Goal: Information Seeking & Learning: Learn about a topic

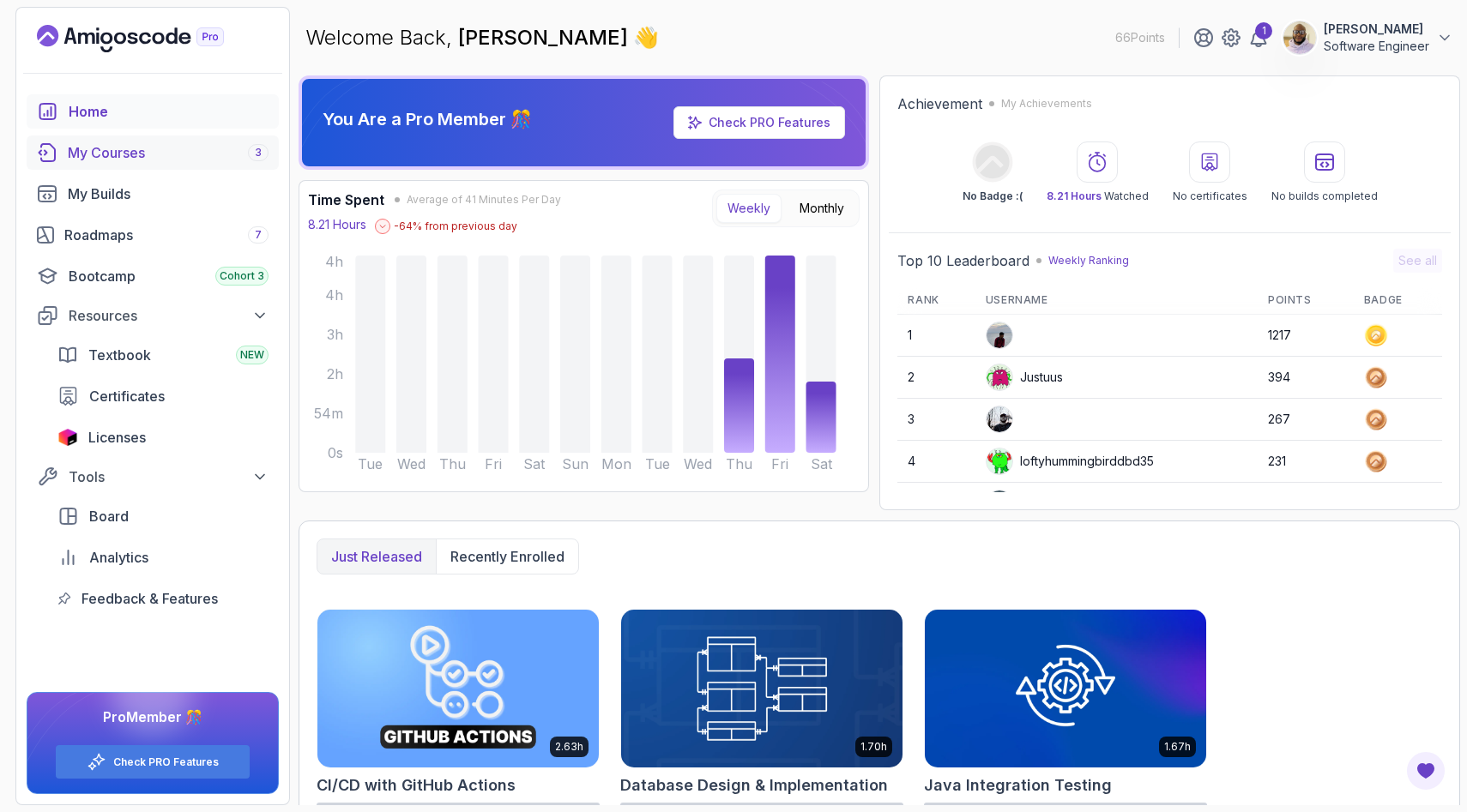
click at [167, 140] on link "My Courses 3" at bounding box center [152, 152] width 252 height 34
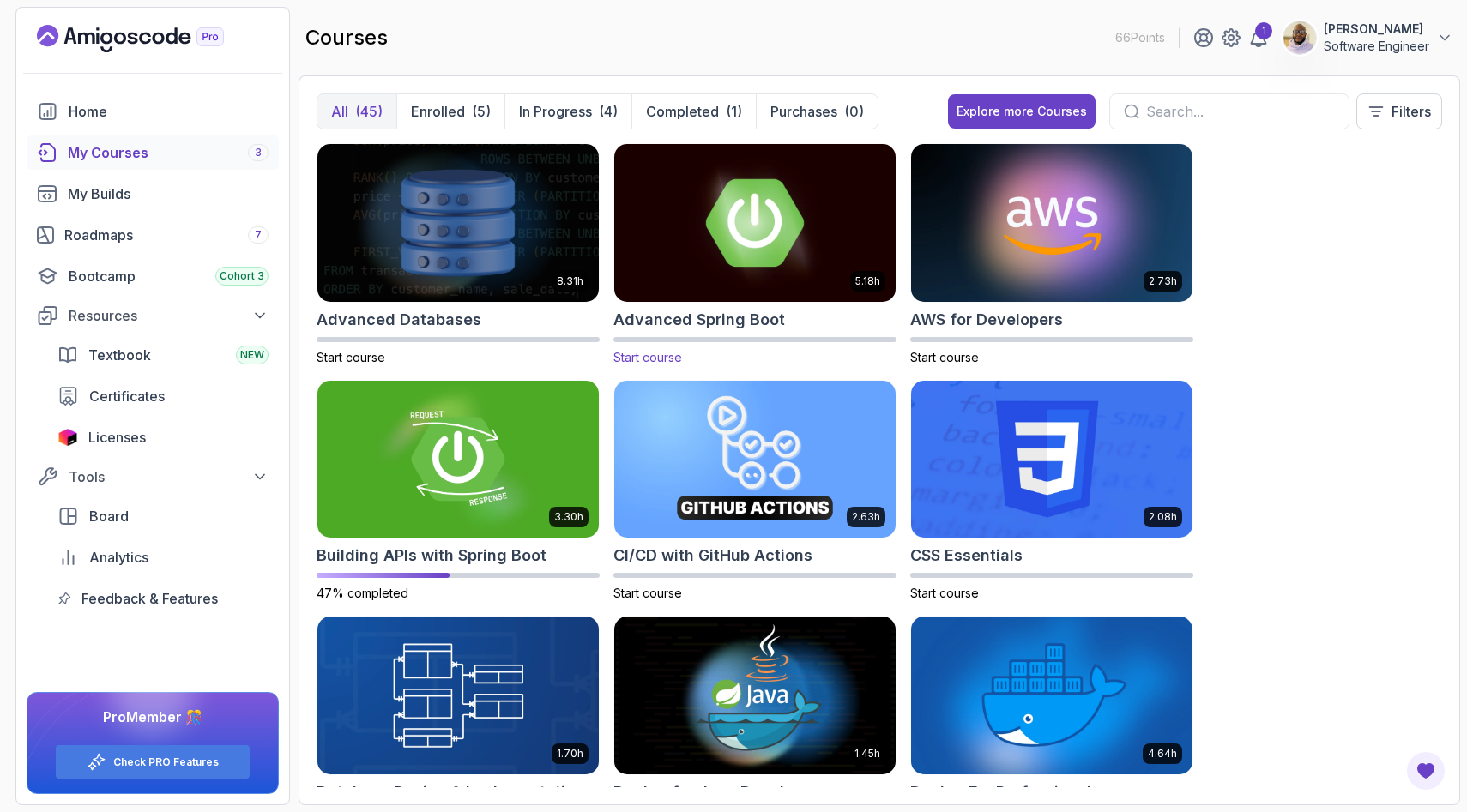
click at [725, 244] on img at bounding box center [755, 222] width 295 height 166
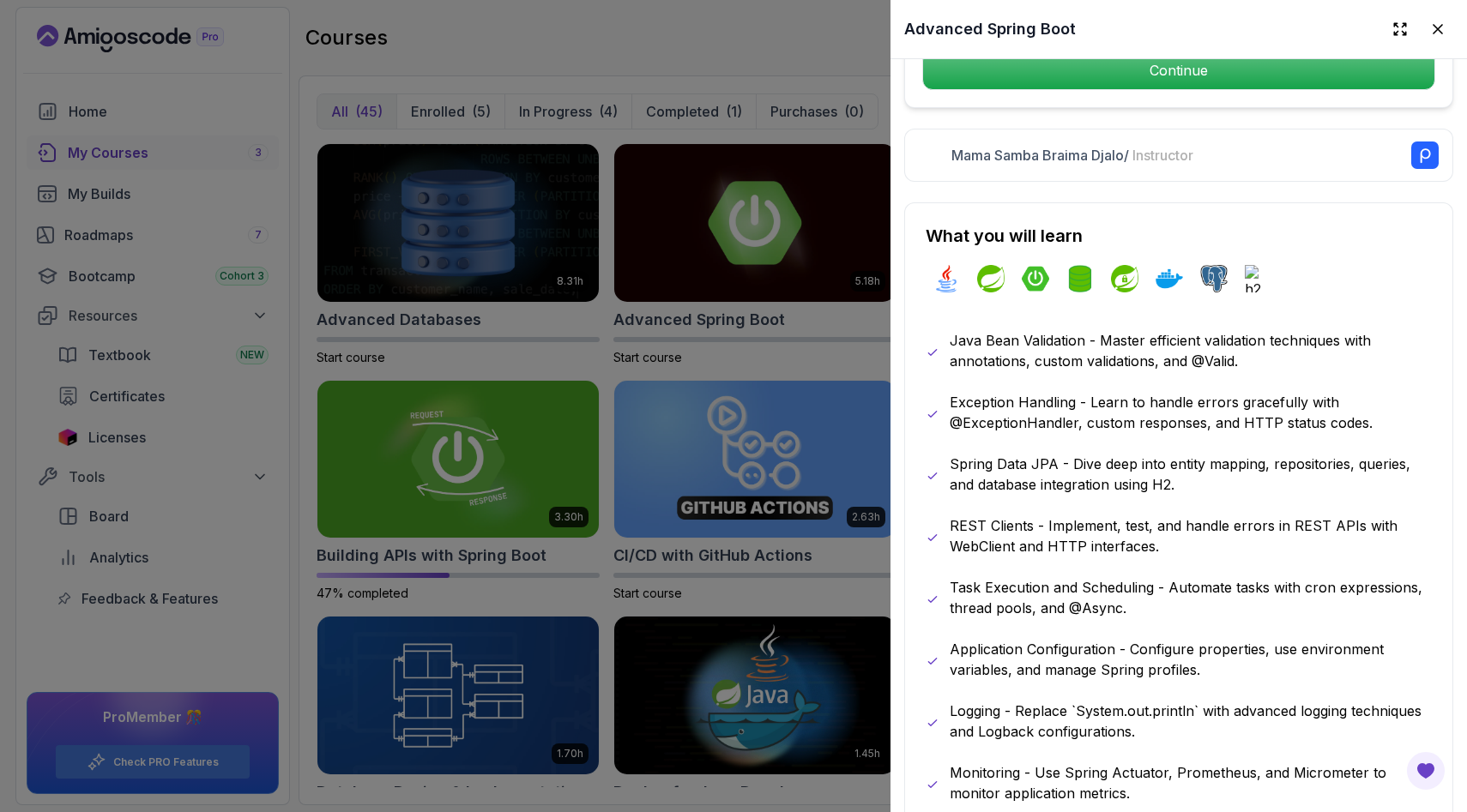
scroll to position [797, 0]
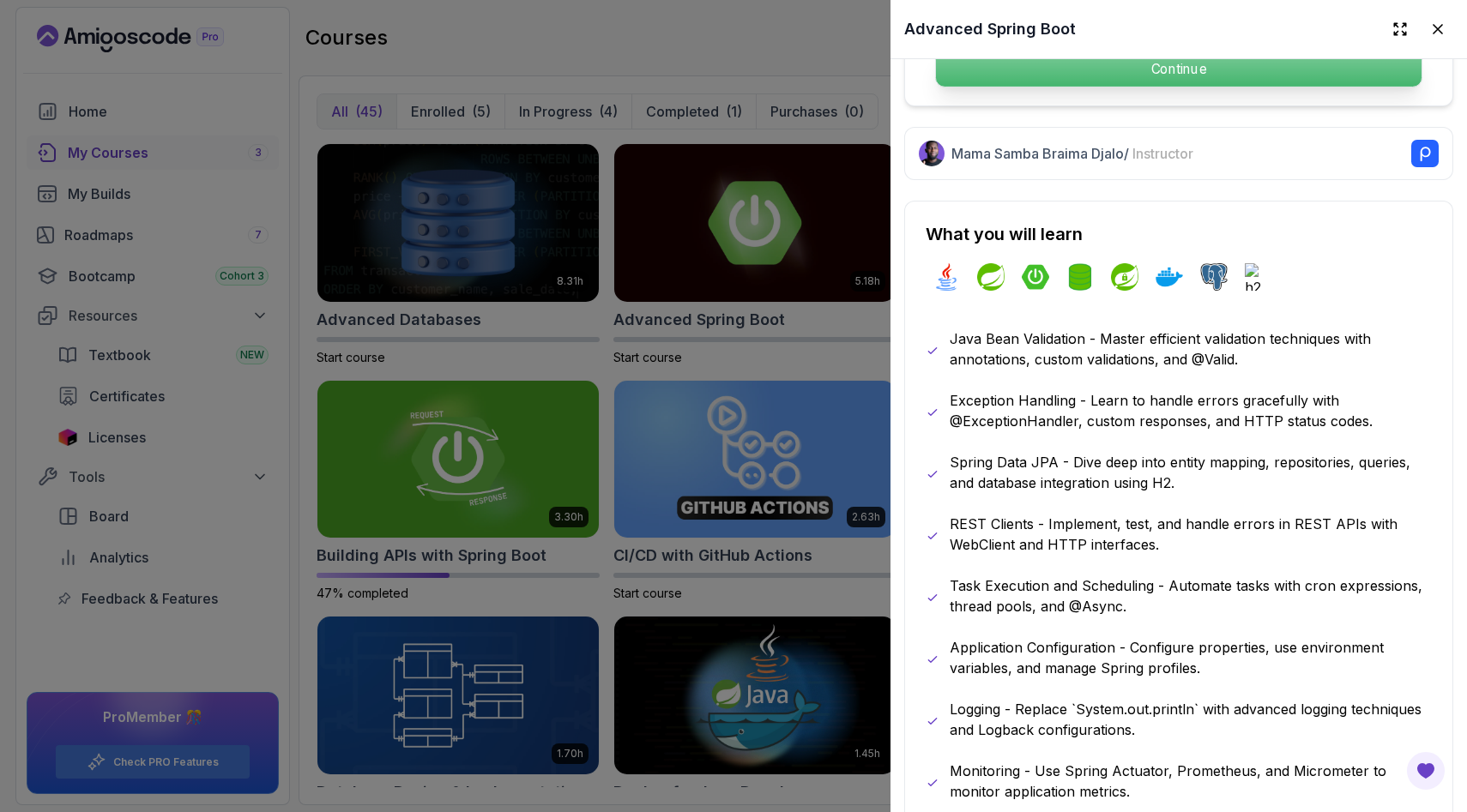
click at [1147, 77] on p "Continue" at bounding box center [1179, 68] width 486 height 36
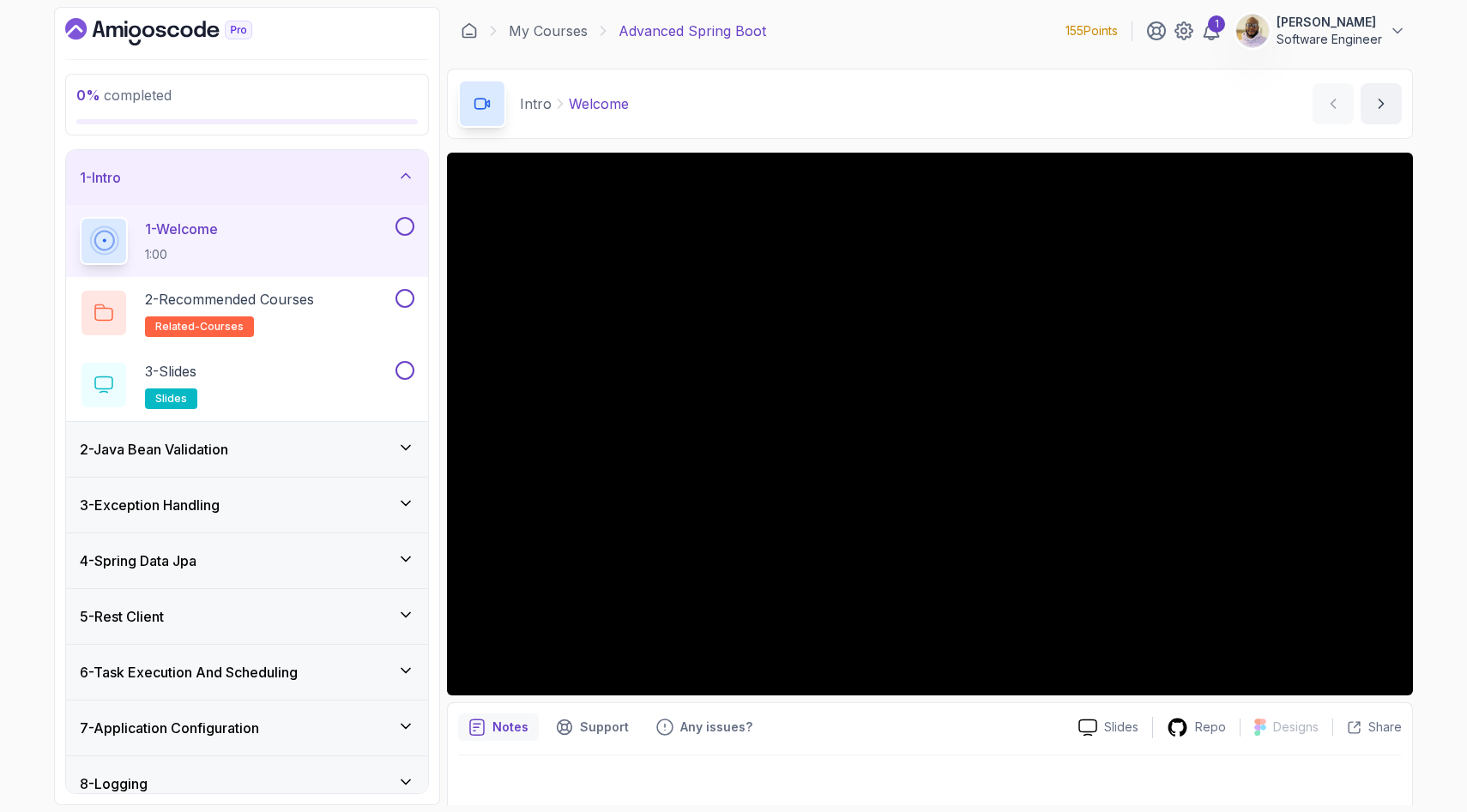
click at [408, 445] on icon at bounding box center [406, 447] width 17 height 17
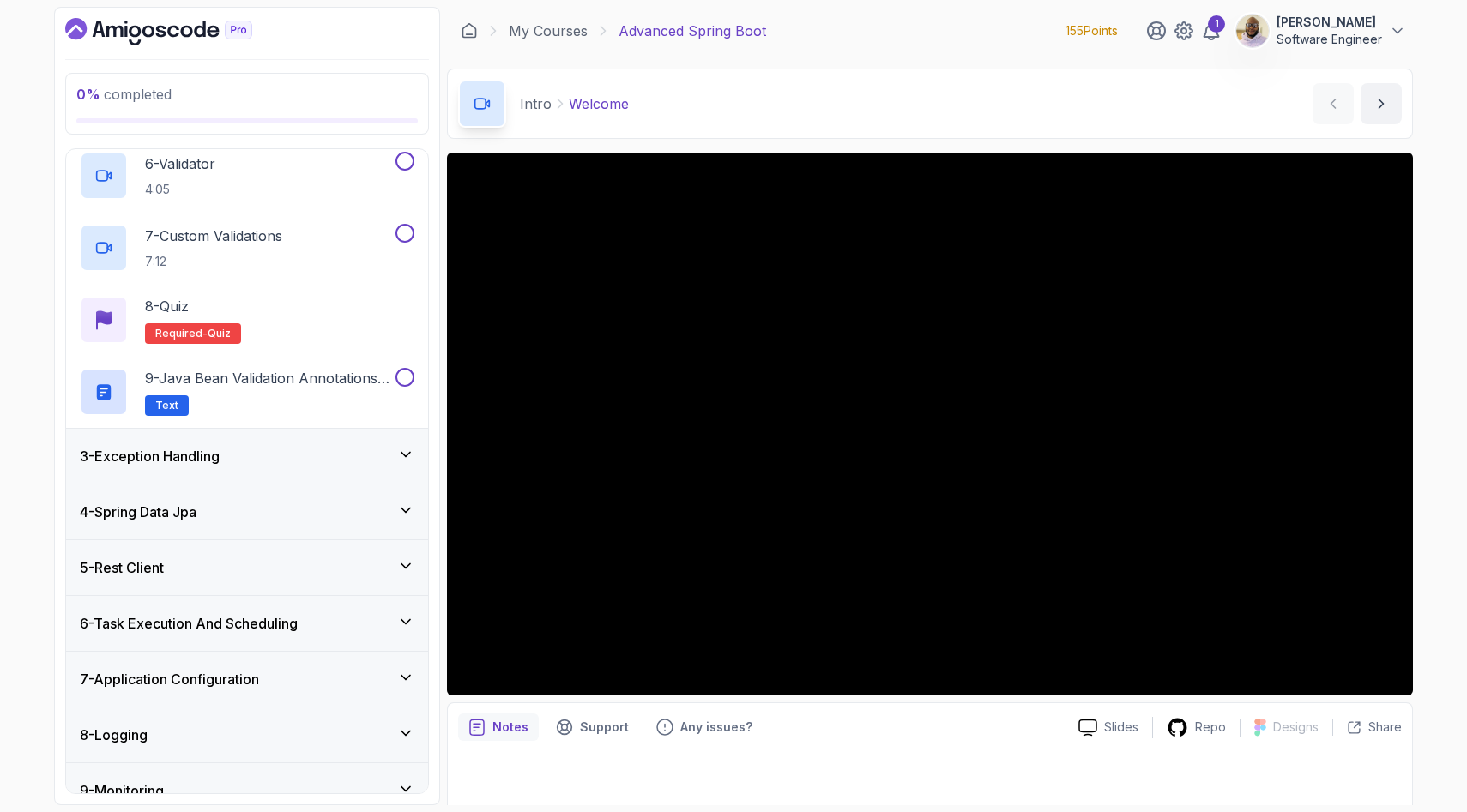
scroll to position [728, 0]
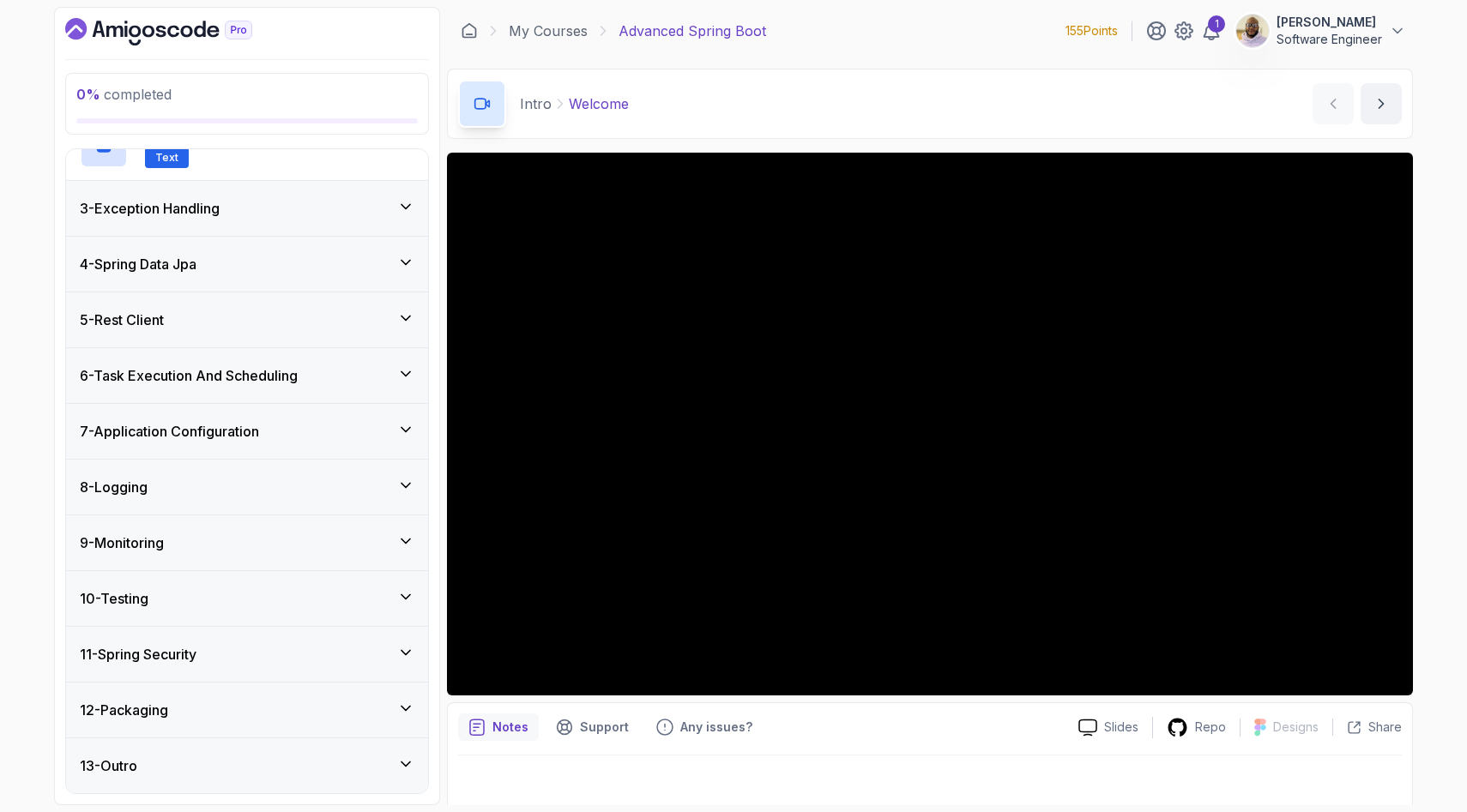
click at [408, 646] on icon at bounding box center [406, 652] width 17 height 17
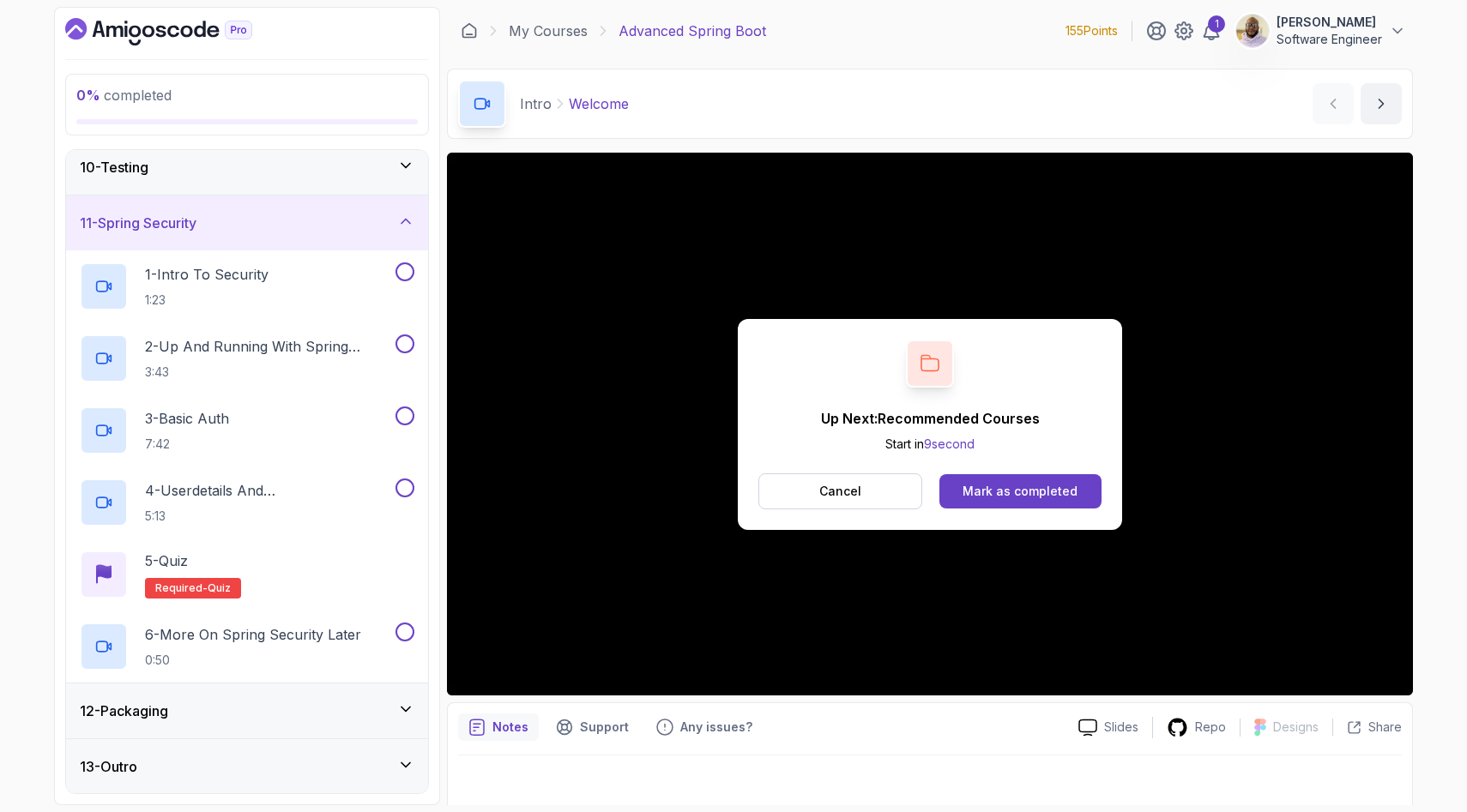
scroll to position [511, 0]
click at [387, 229] on div "11 - Spring Security" at bounding box center [246, 224] width 334 height 21
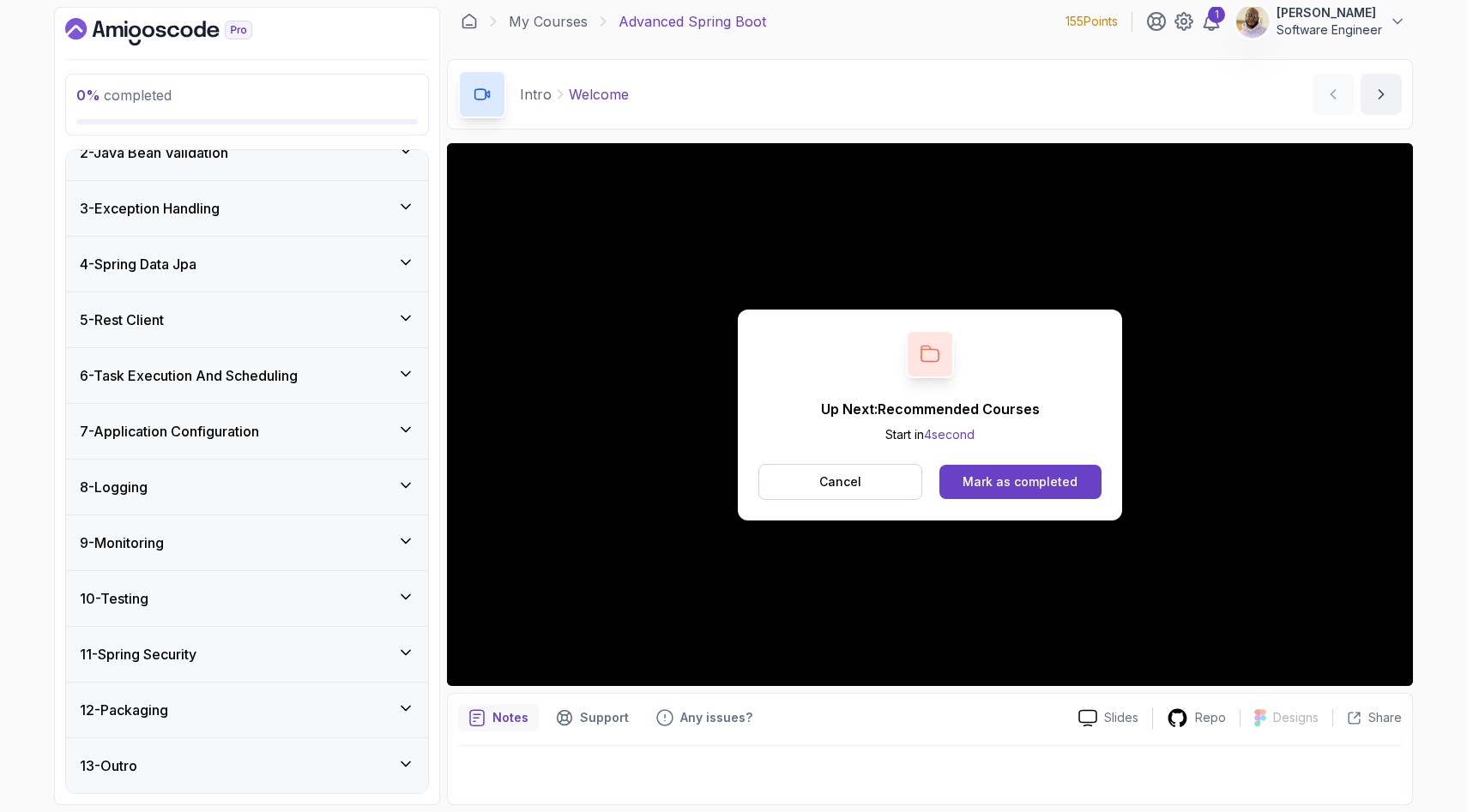
scroll to position [0, 0]
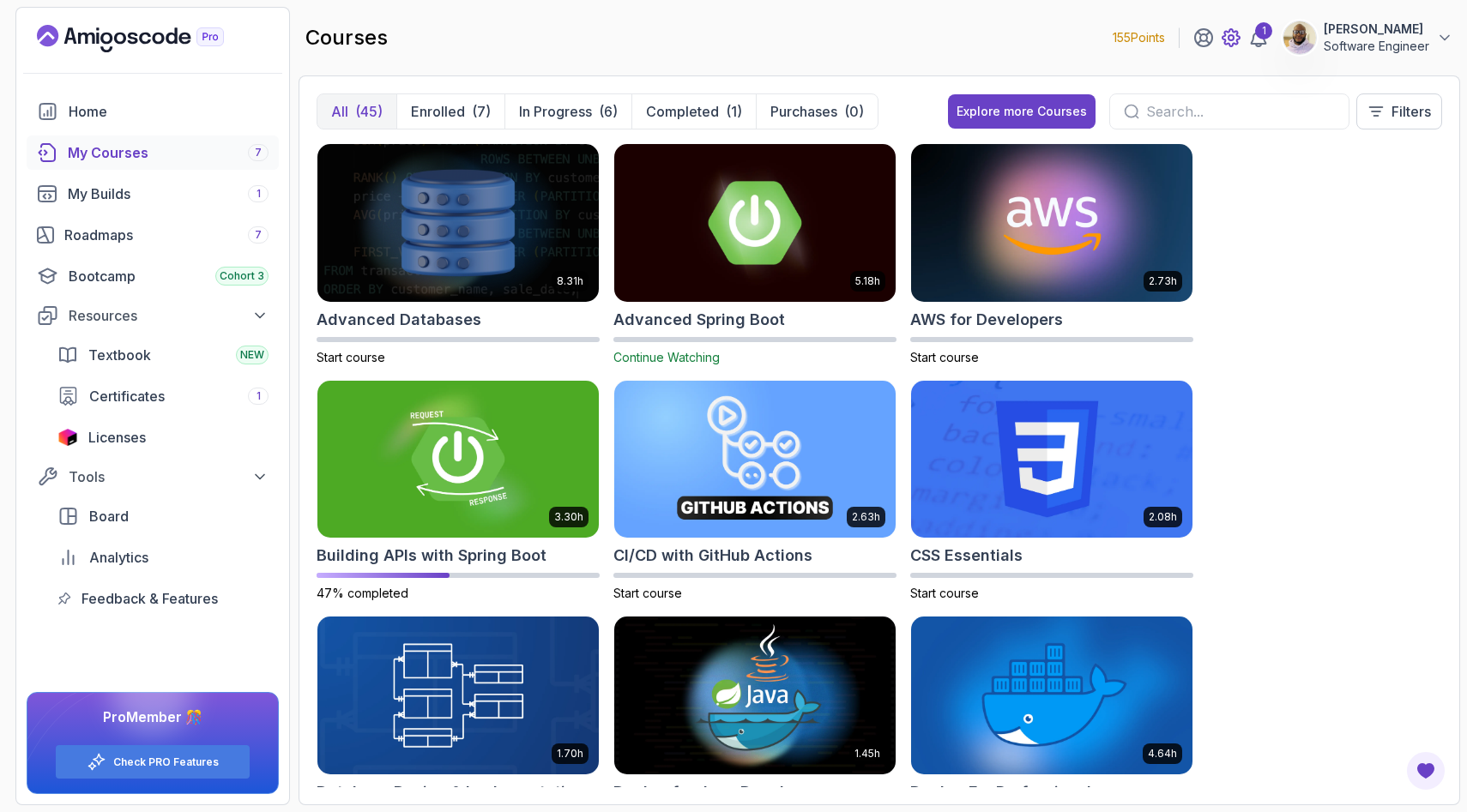
click at [1229, 35] on icon at bounding box center [1231, 38] width 5 height 5
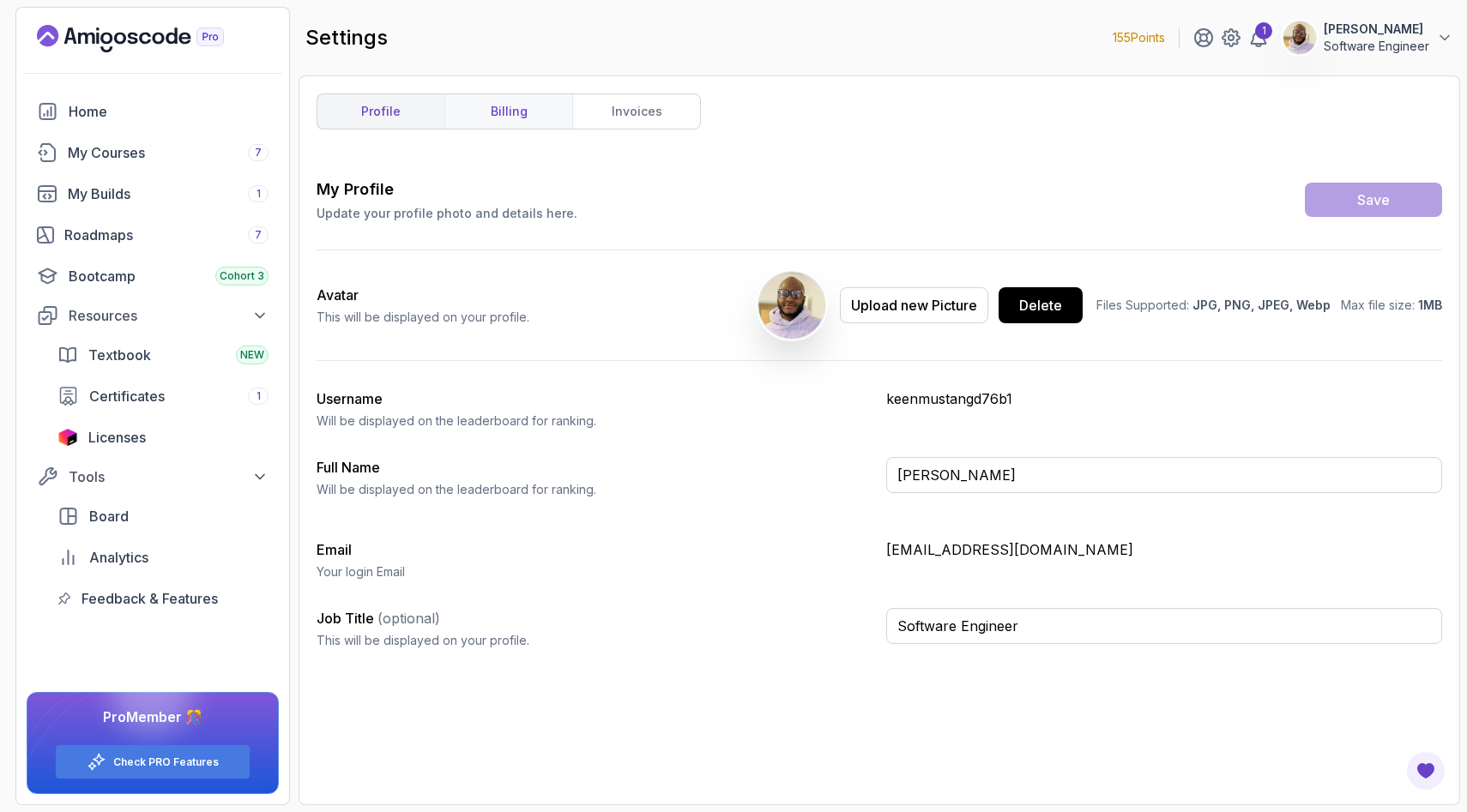
click at [516, 114] on link "billing" at bounding box center [508, 111] width 128 height 34
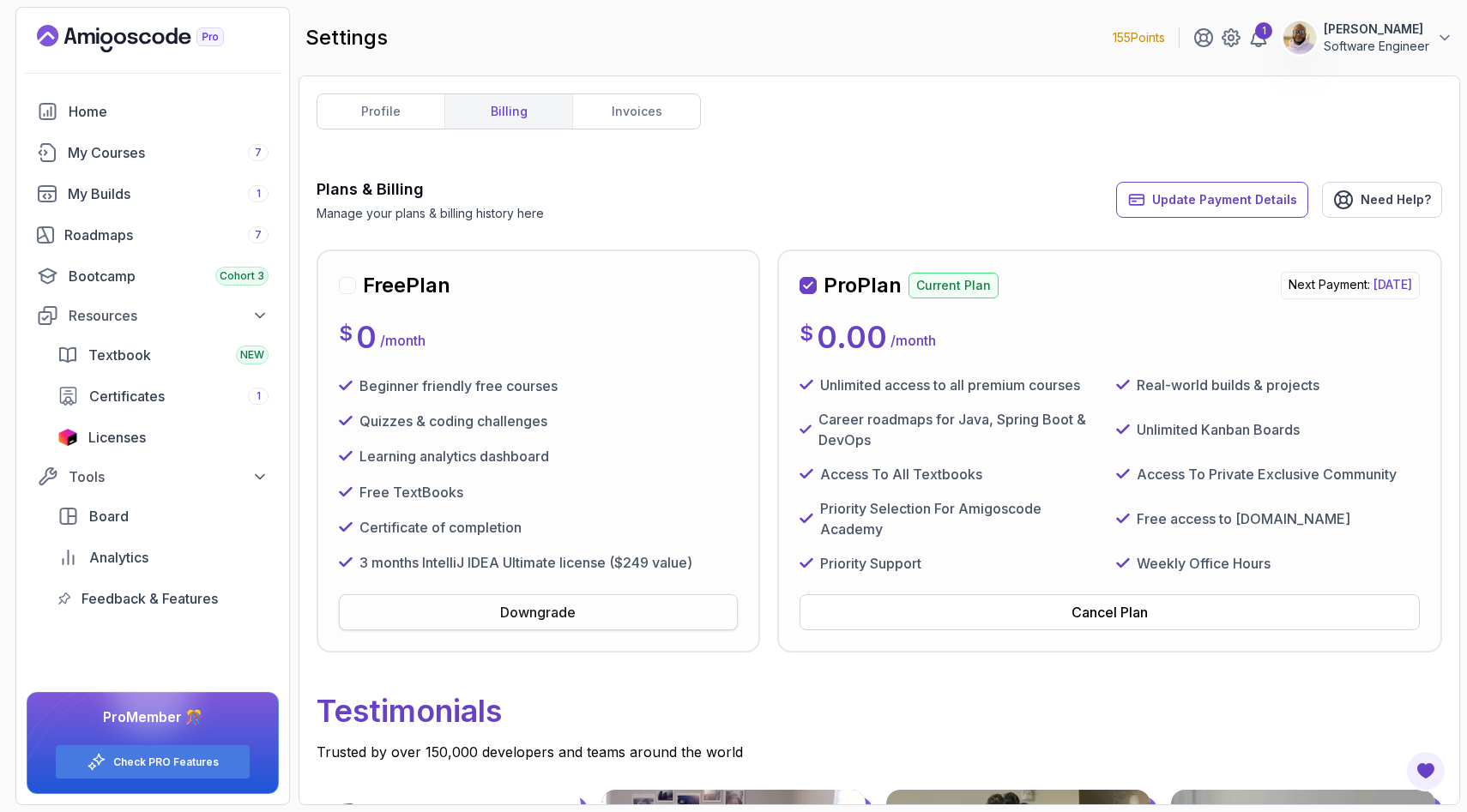
click at [623, 616] on button "Downgrade" at bounding box center [538, 611] width 399 height 36
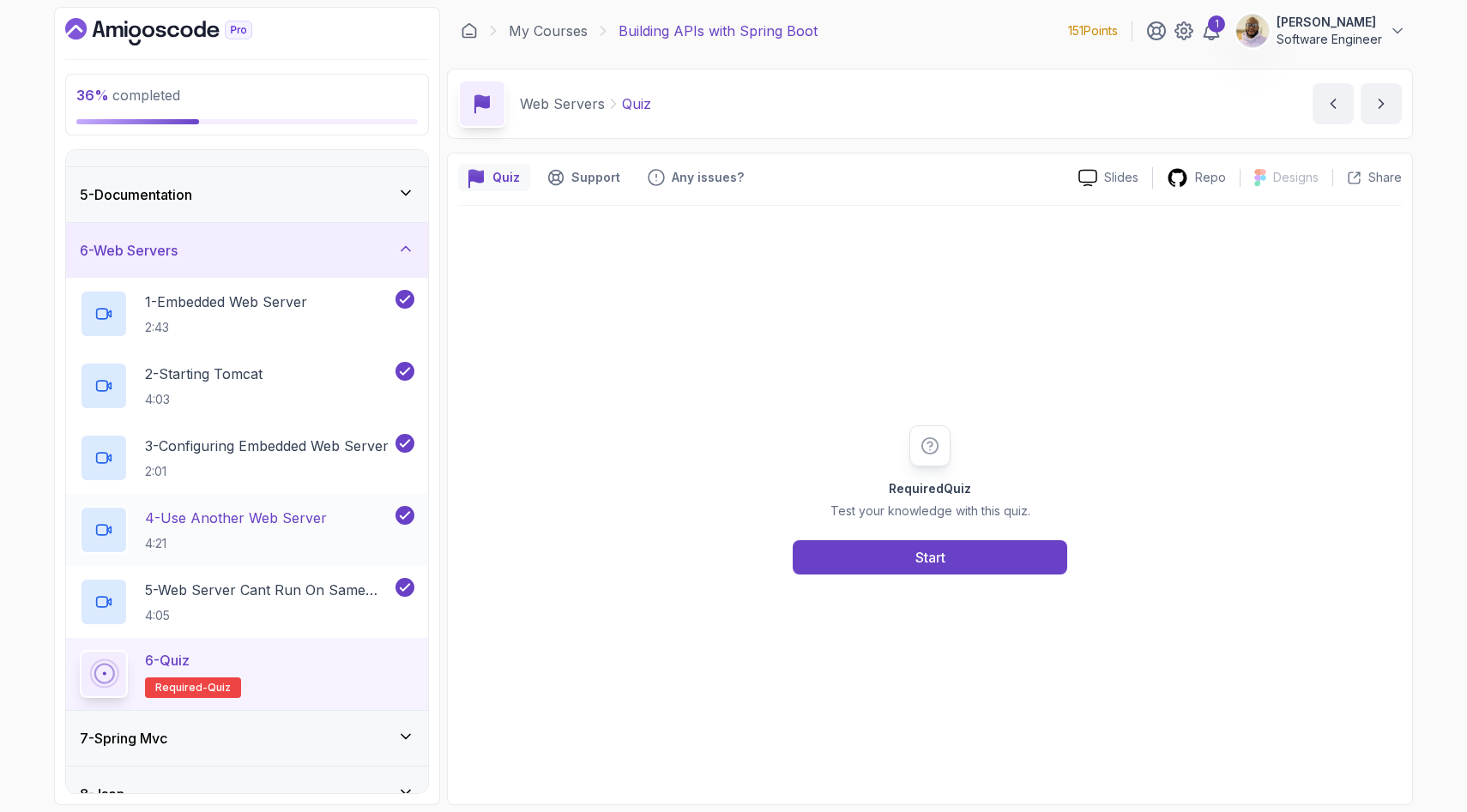
scroll to position [345, 0]
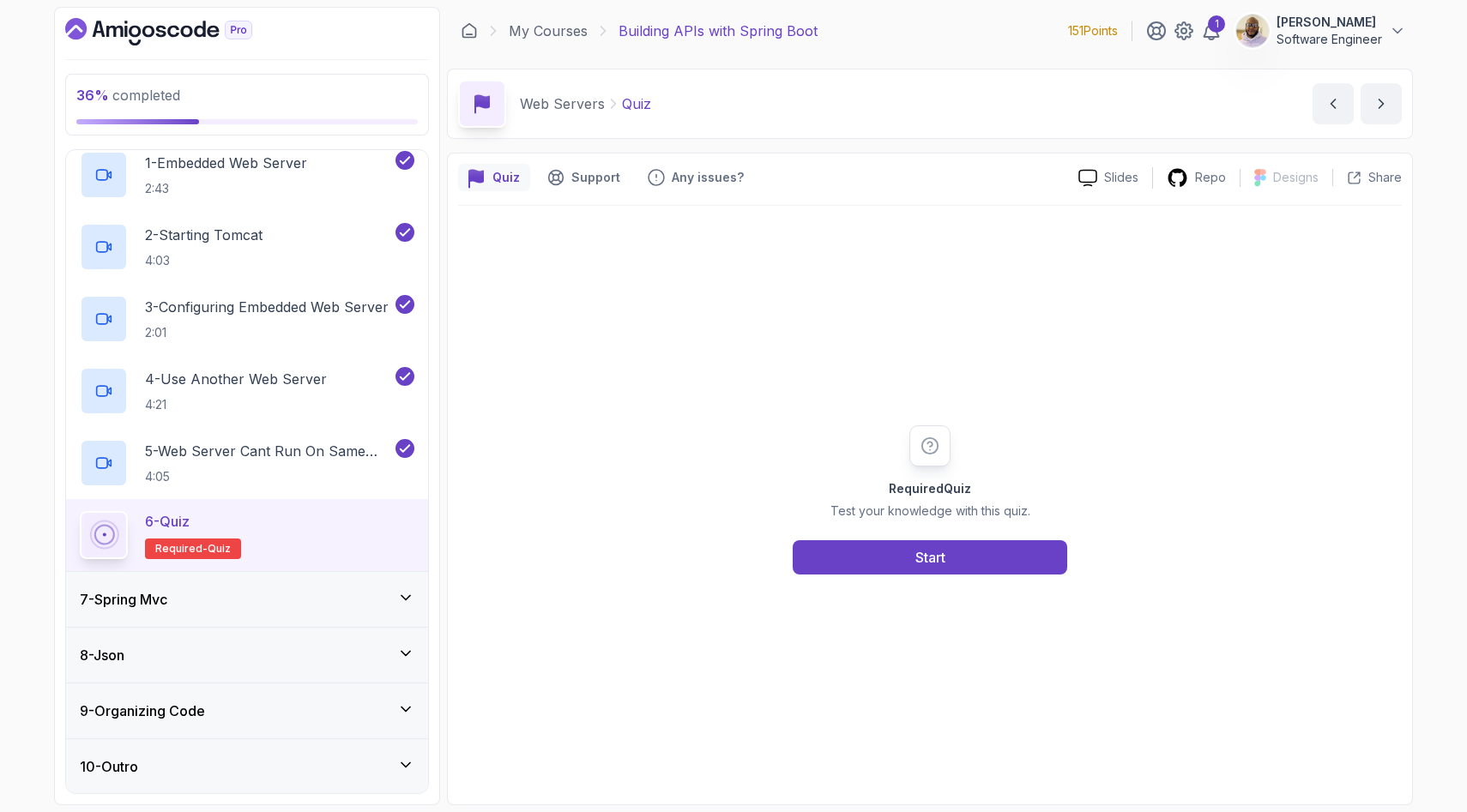
click at [413, 595] on icon at bounding box center [406, 598] width 17 height 17
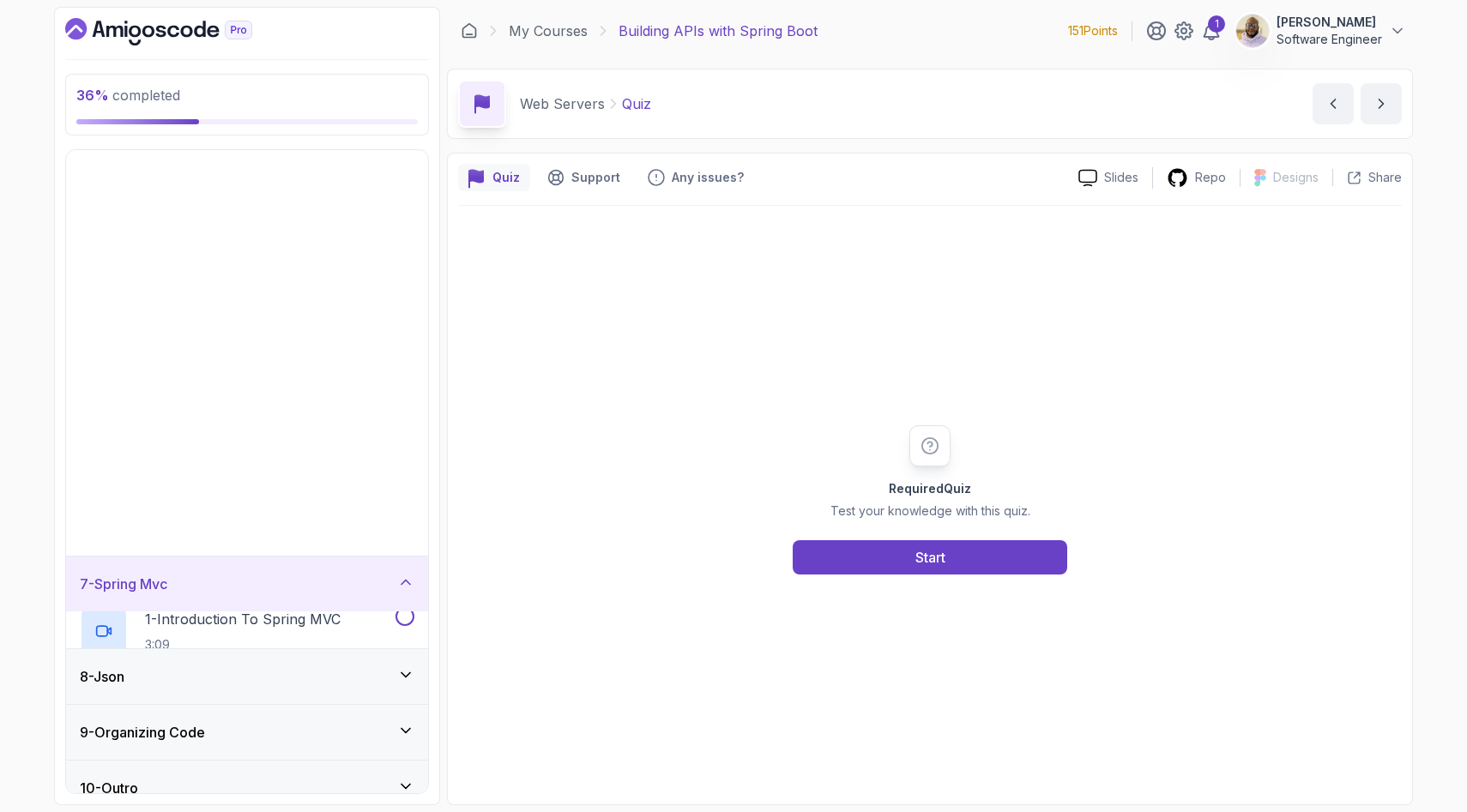
scroll to position [0, 0]
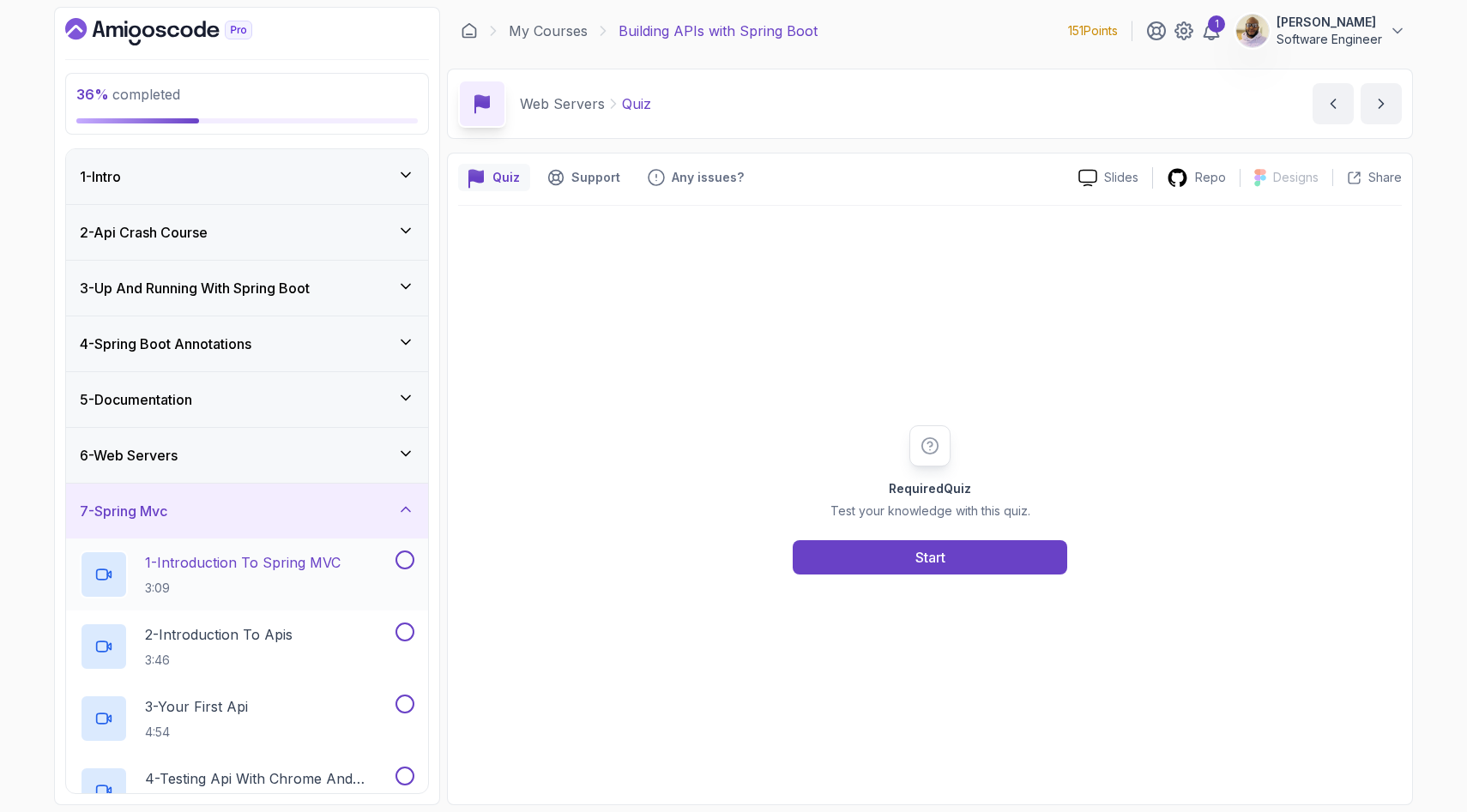
click at [301, 571] on p "1 - Introduction To Spring MVC" at bounding box center [243, 563] width 195 height 21
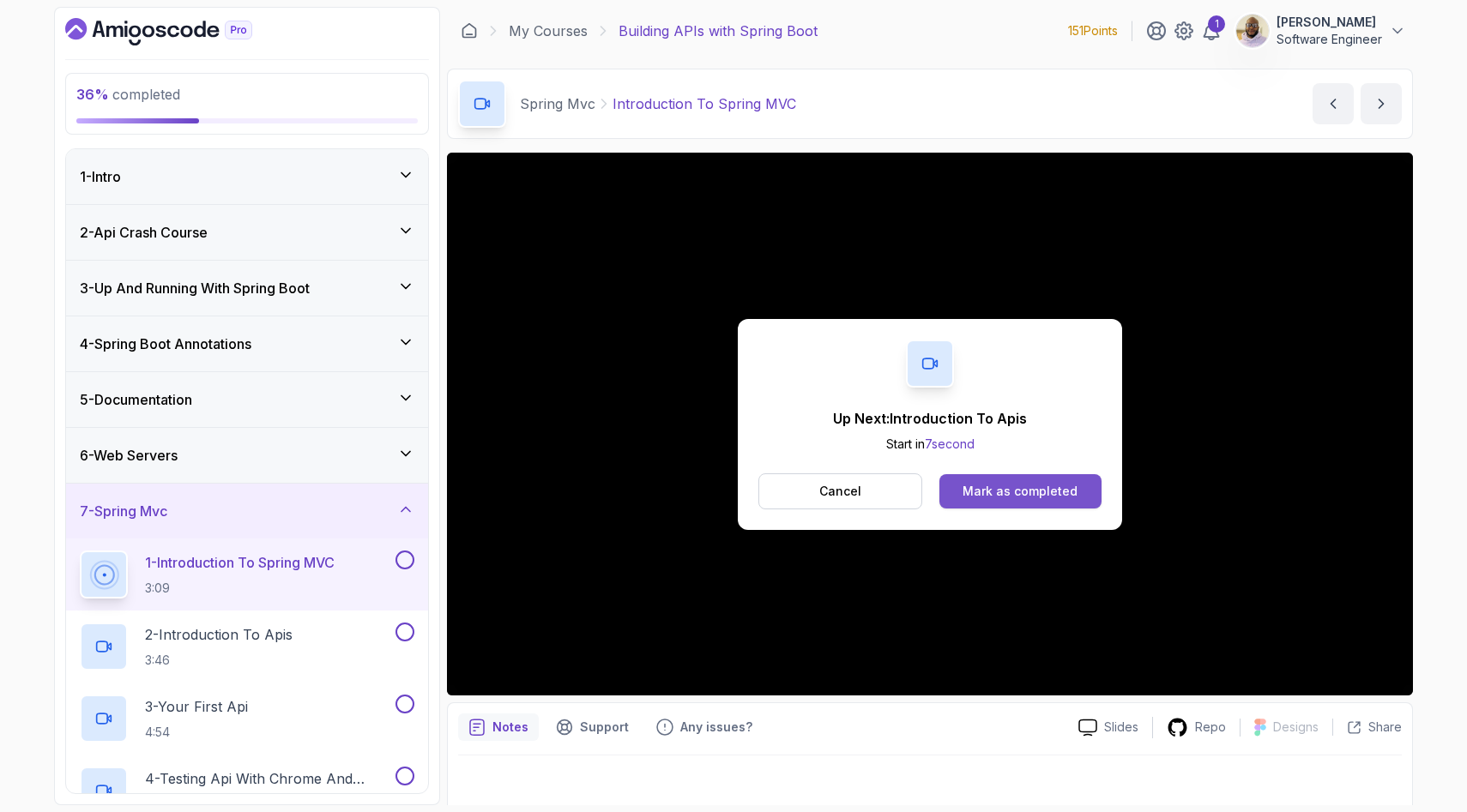
click at [1003, 491] on div "Mark as completed" at bounding box center [1020, 492] width 115 height 17
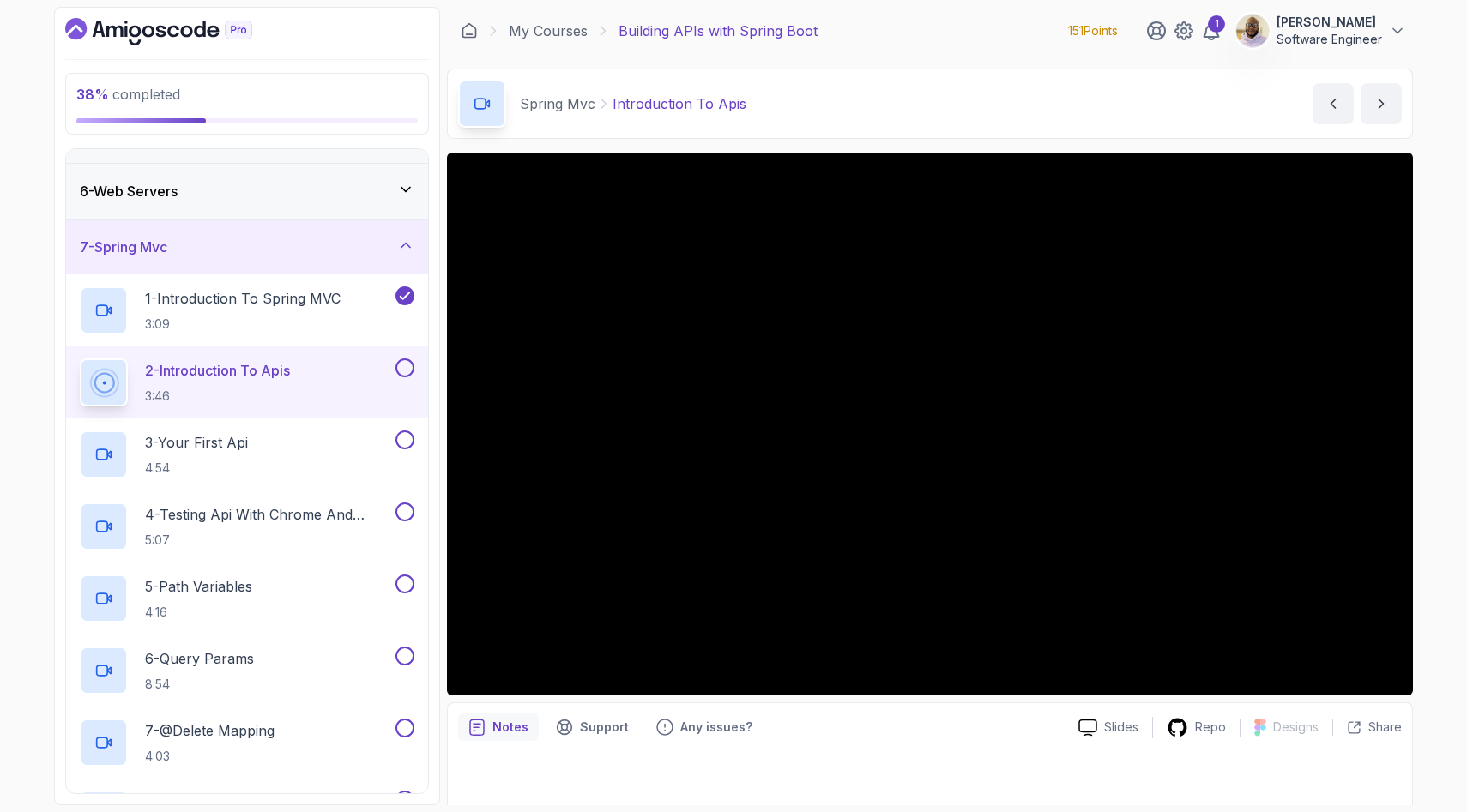
scroll to position [273, 0]
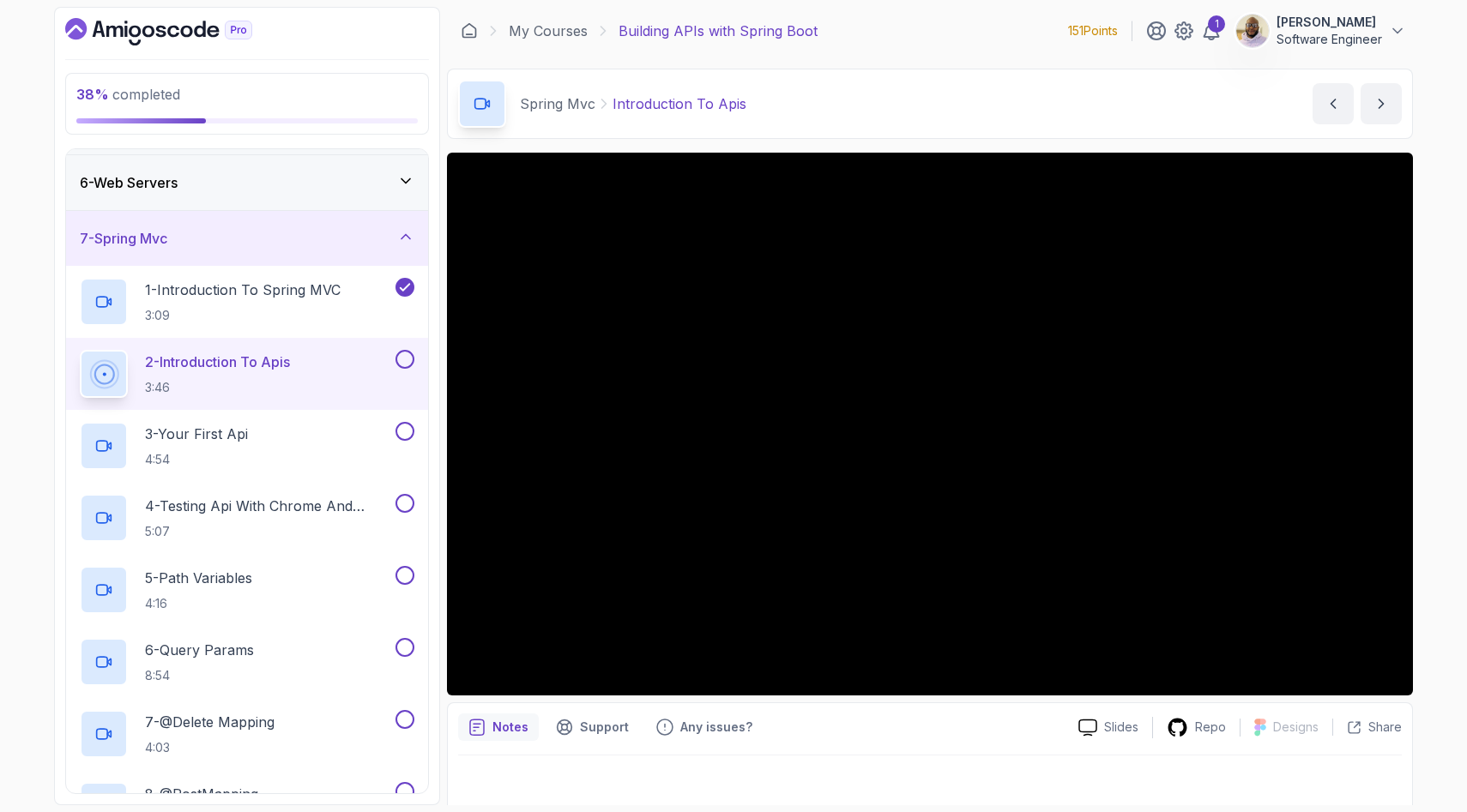
click at [404, 358] on button at bounding box center [405, 359] width 19 height 19
click at [368, 438] on div "3 - Your First Api 4:54" at bounding box center [236, 446] width 312 height 48
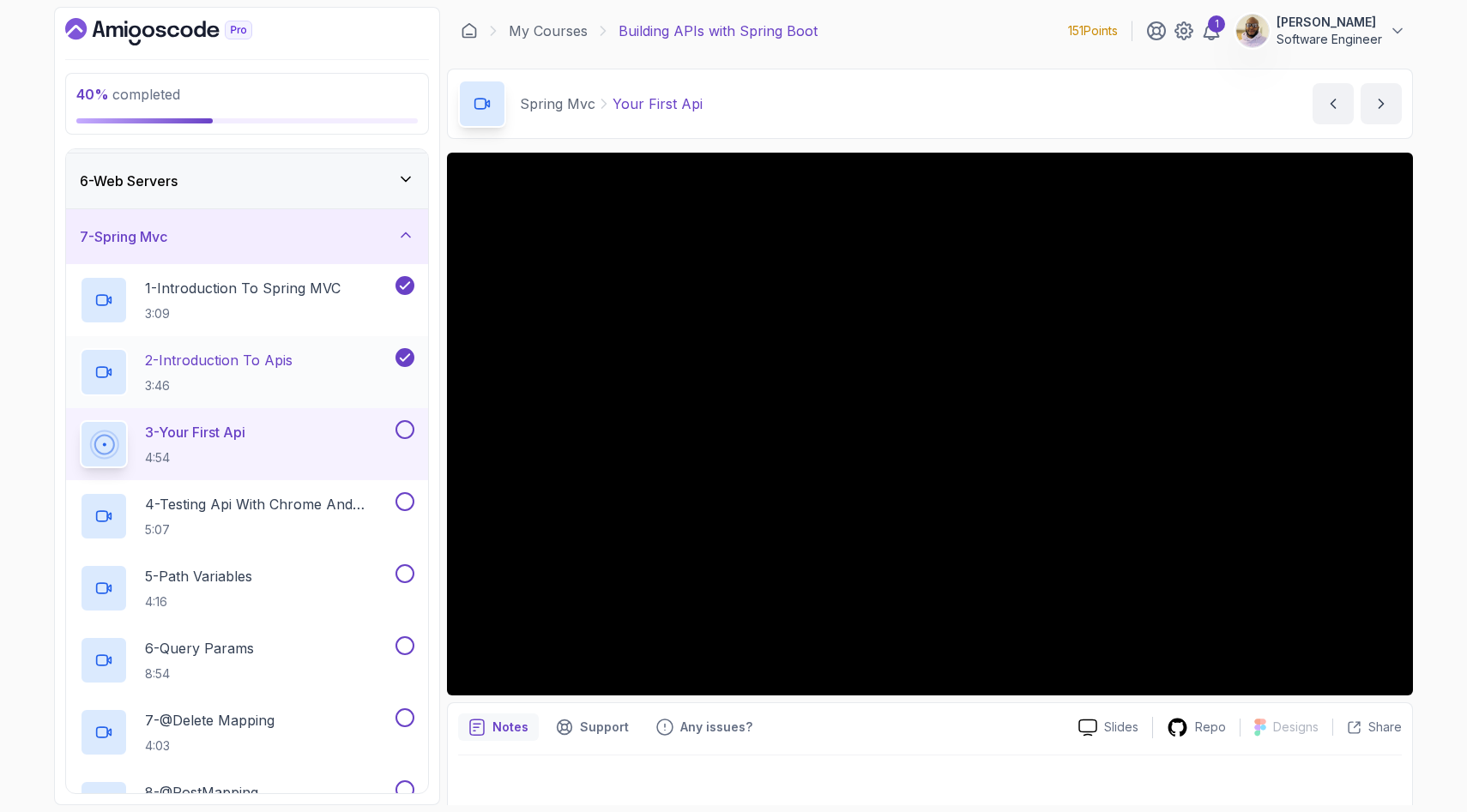
scroll to position [273, 0]
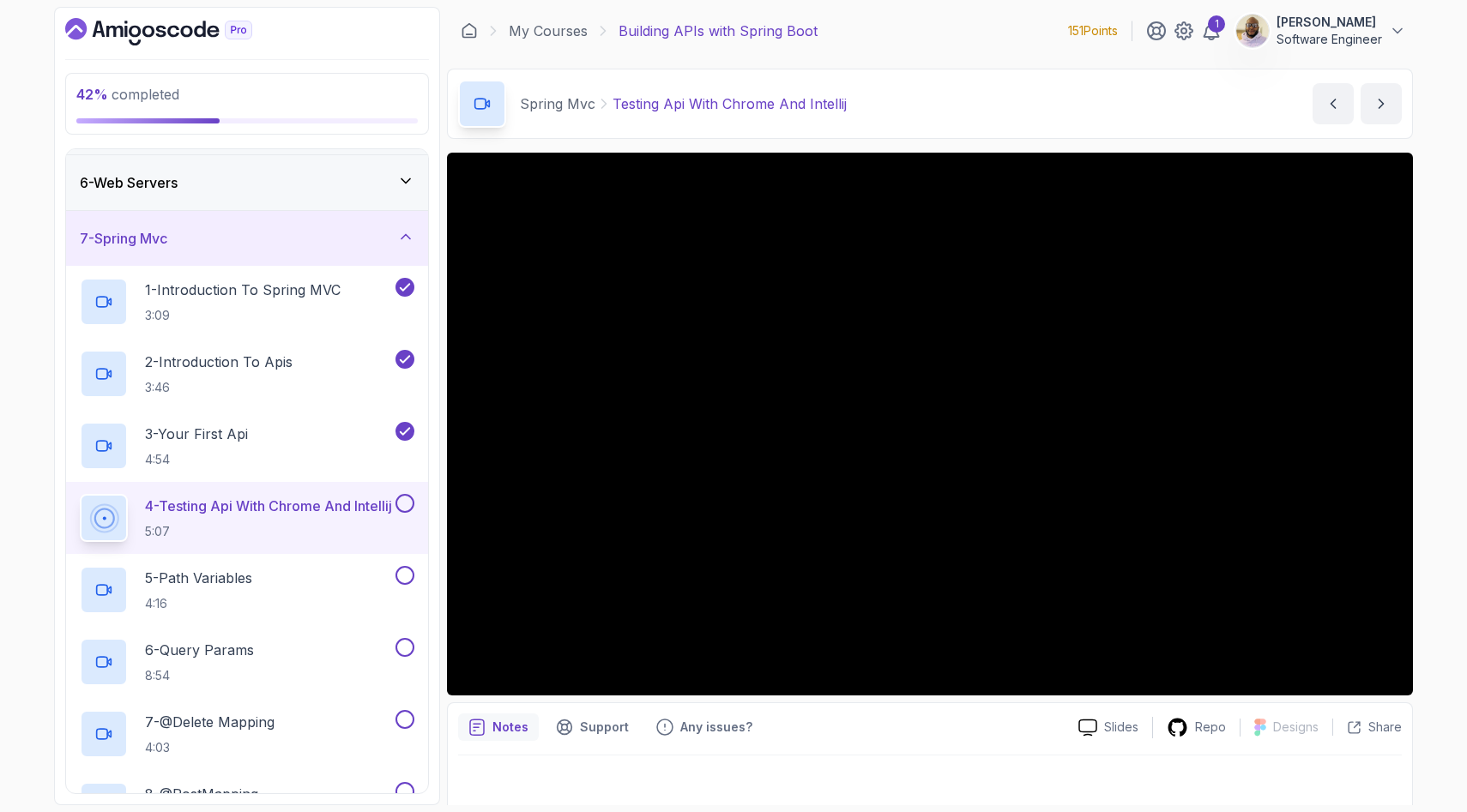
click at [404, 504] on button at bounding box center [405, 503] width 19 height 19
click at [252, 578] on p "5 - Path Variables" at bounding box center [198, 578] width 107 height 21
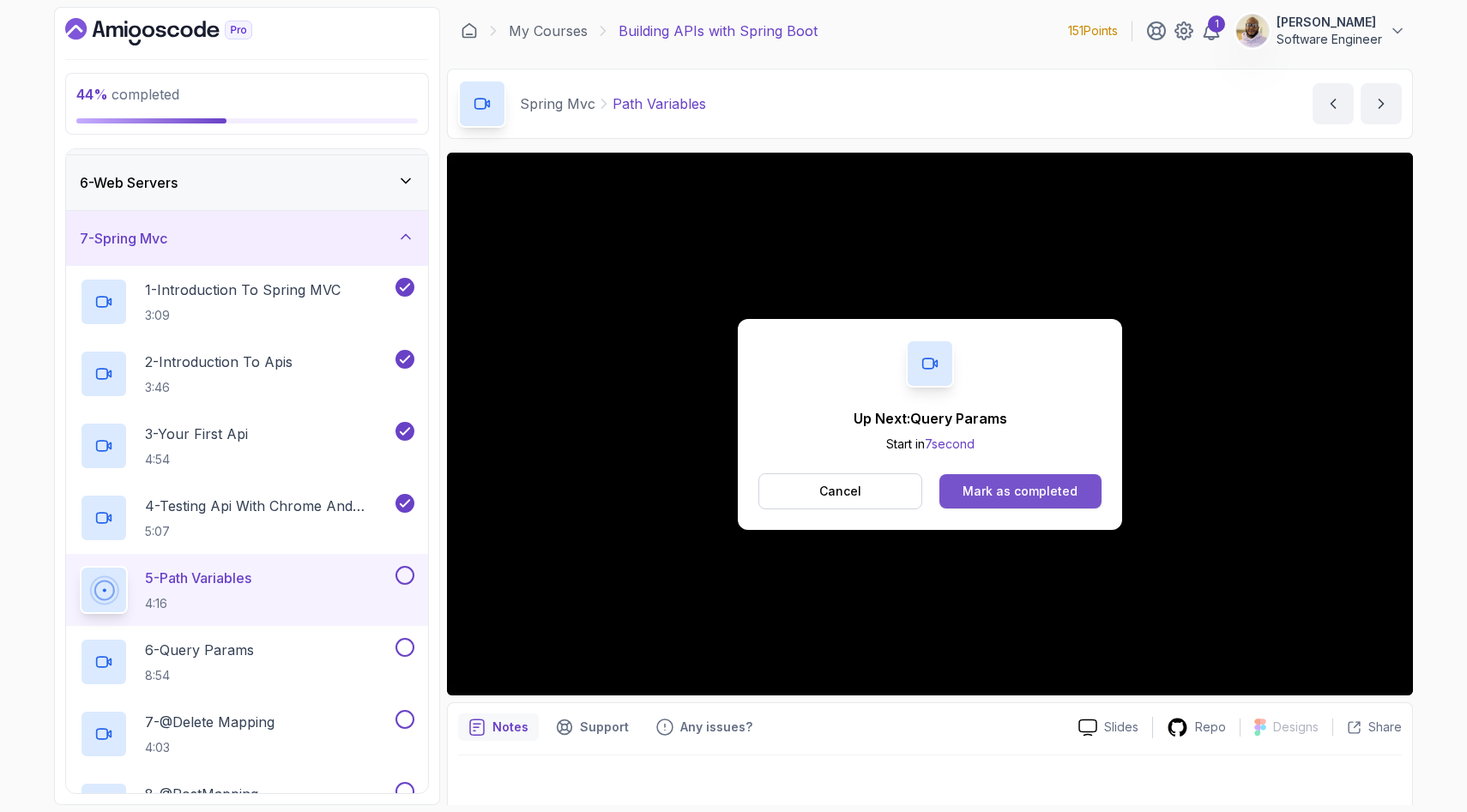
click at [1054, 493] on div "Mark as completed" at bounding box center [1020, 492] width 115 height 17
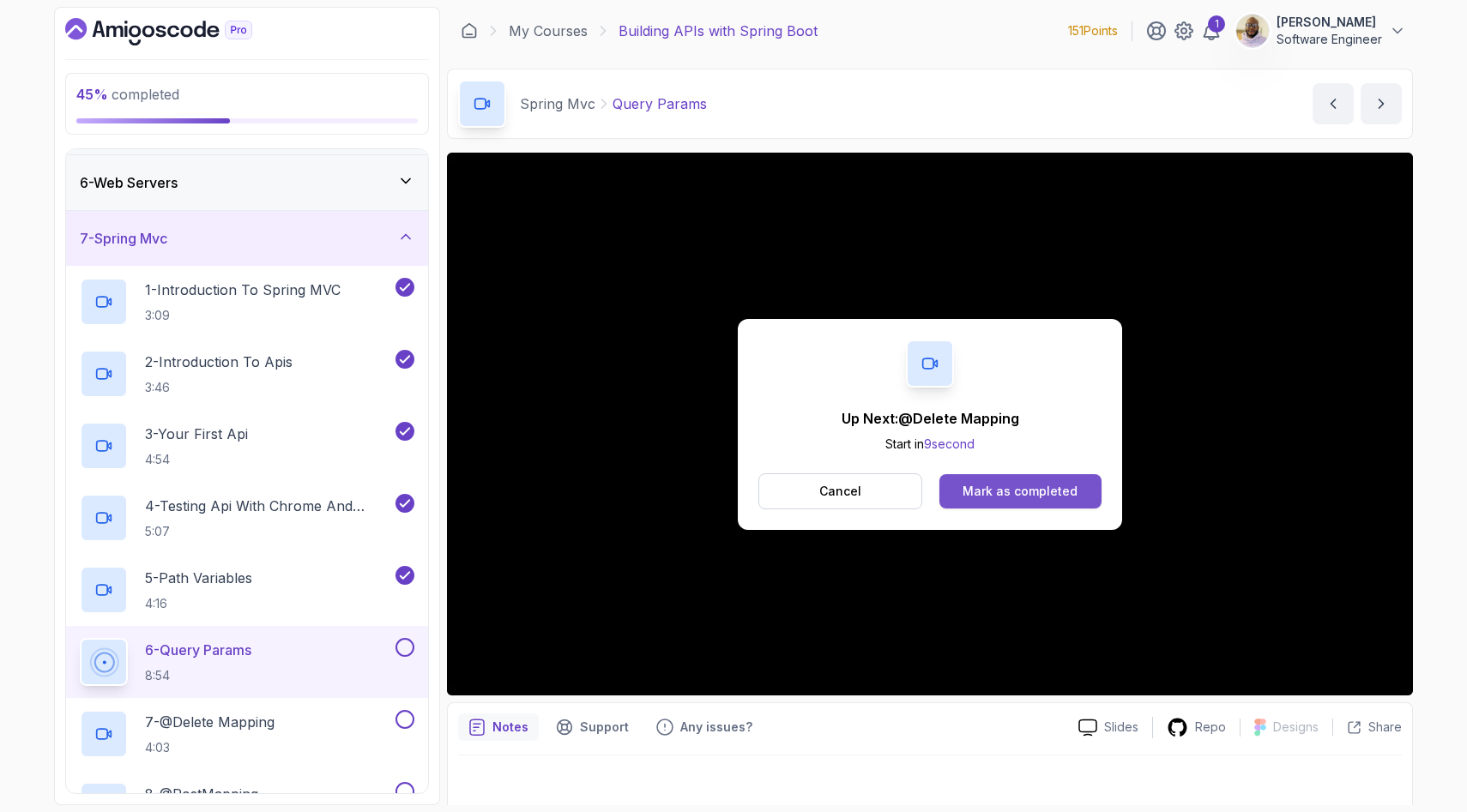
click at [1018, 487] on div "Mark as completed" at bounding box center [1020, 492] width 115 height 17
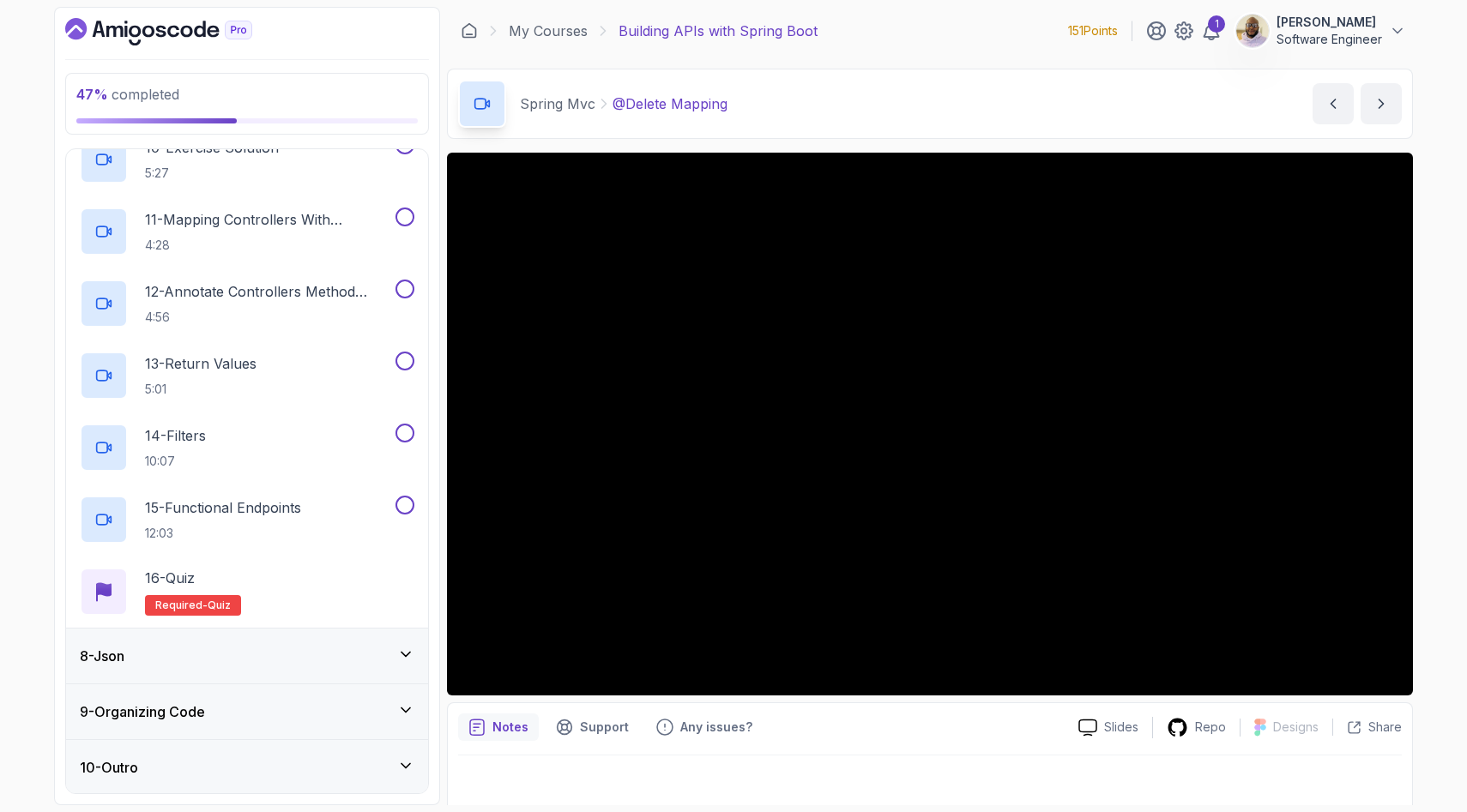
scroll to position [1065, 0]
click at [408, 656] on icon at bounding box center [406, 652] width 17 height 17
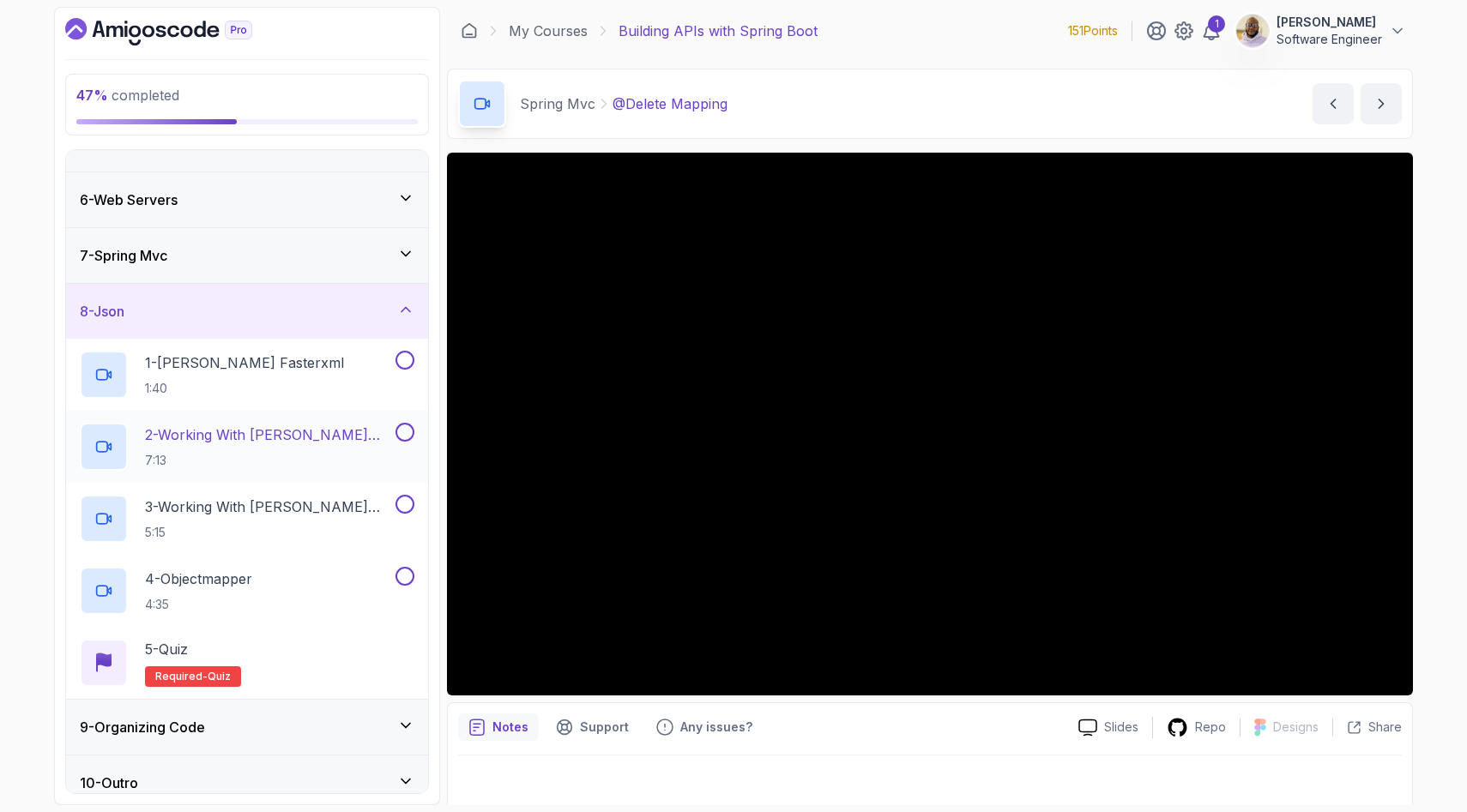
scroll to position [273, 0]
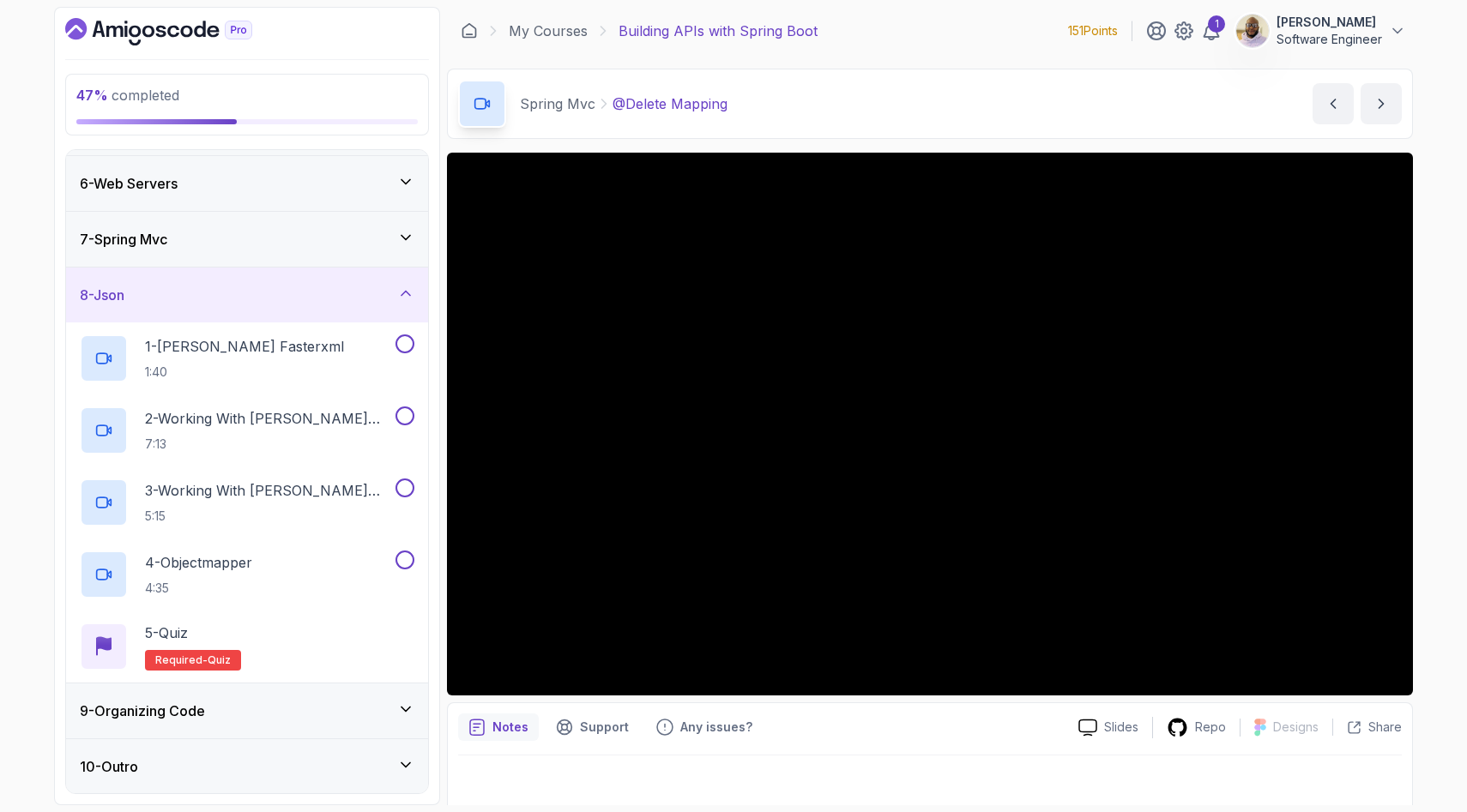
click at [406, 706] on icon at bounding box center [406, 709] width 17 height 17
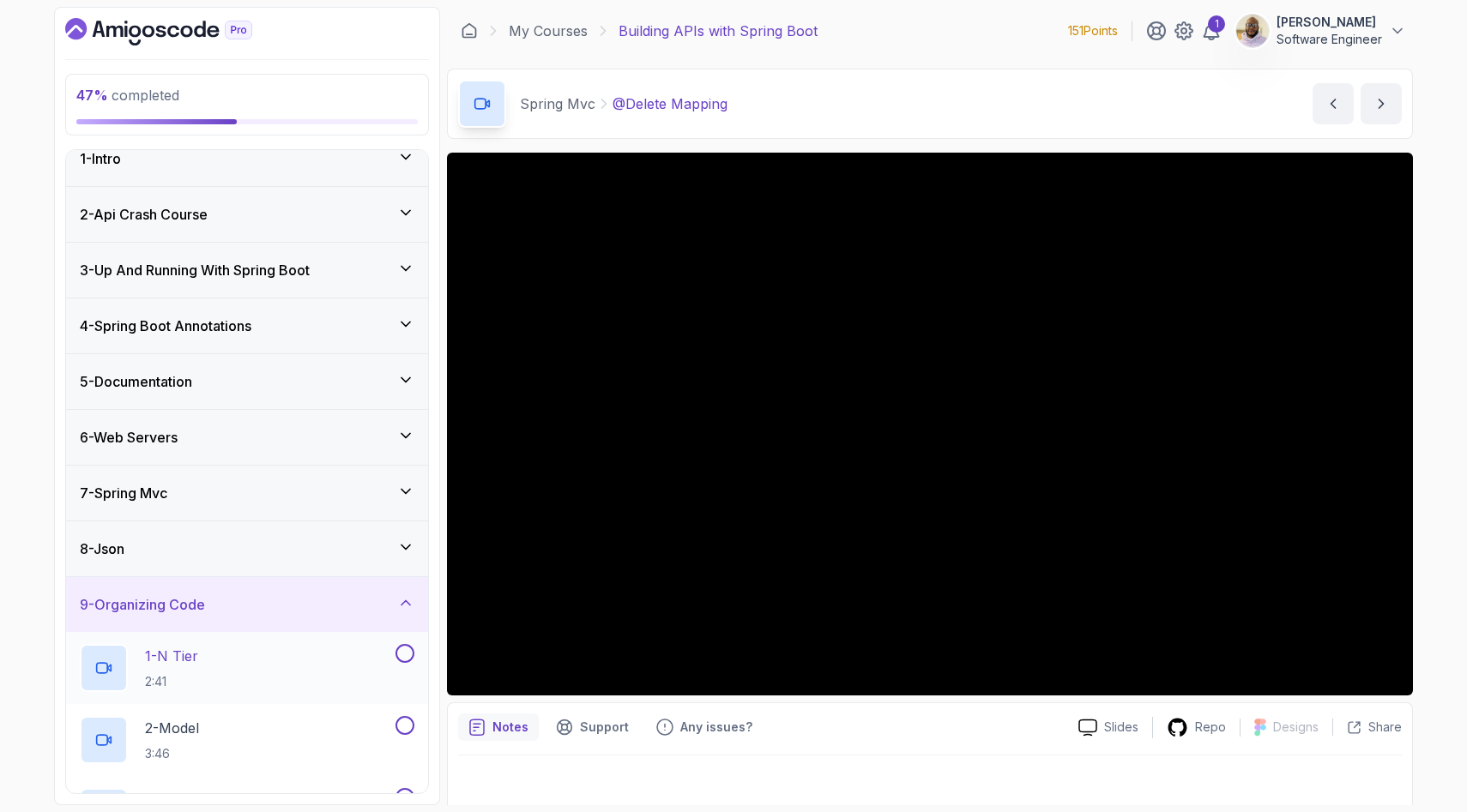
scroll to position [0, 0]
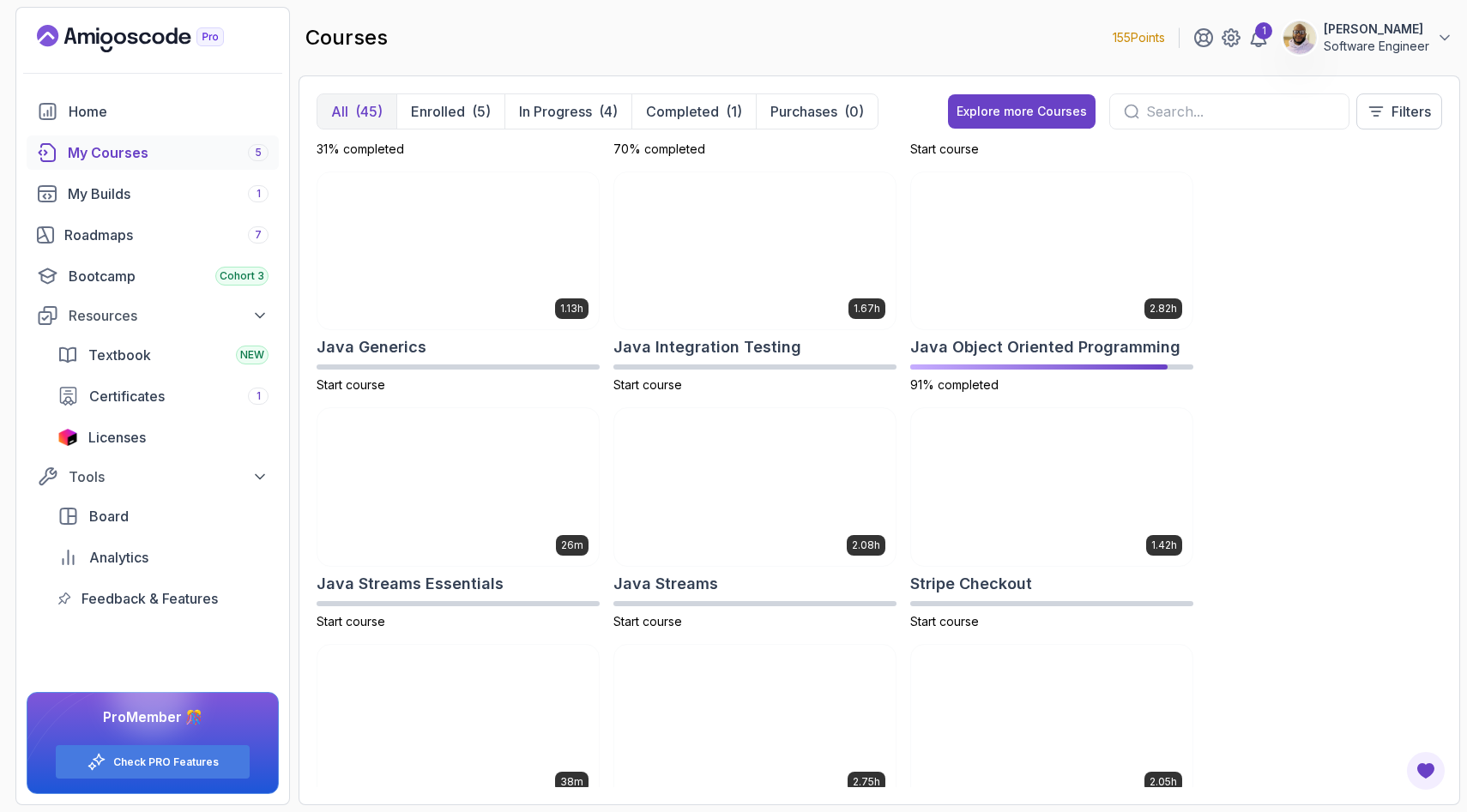
scroll to position [1391, 0]
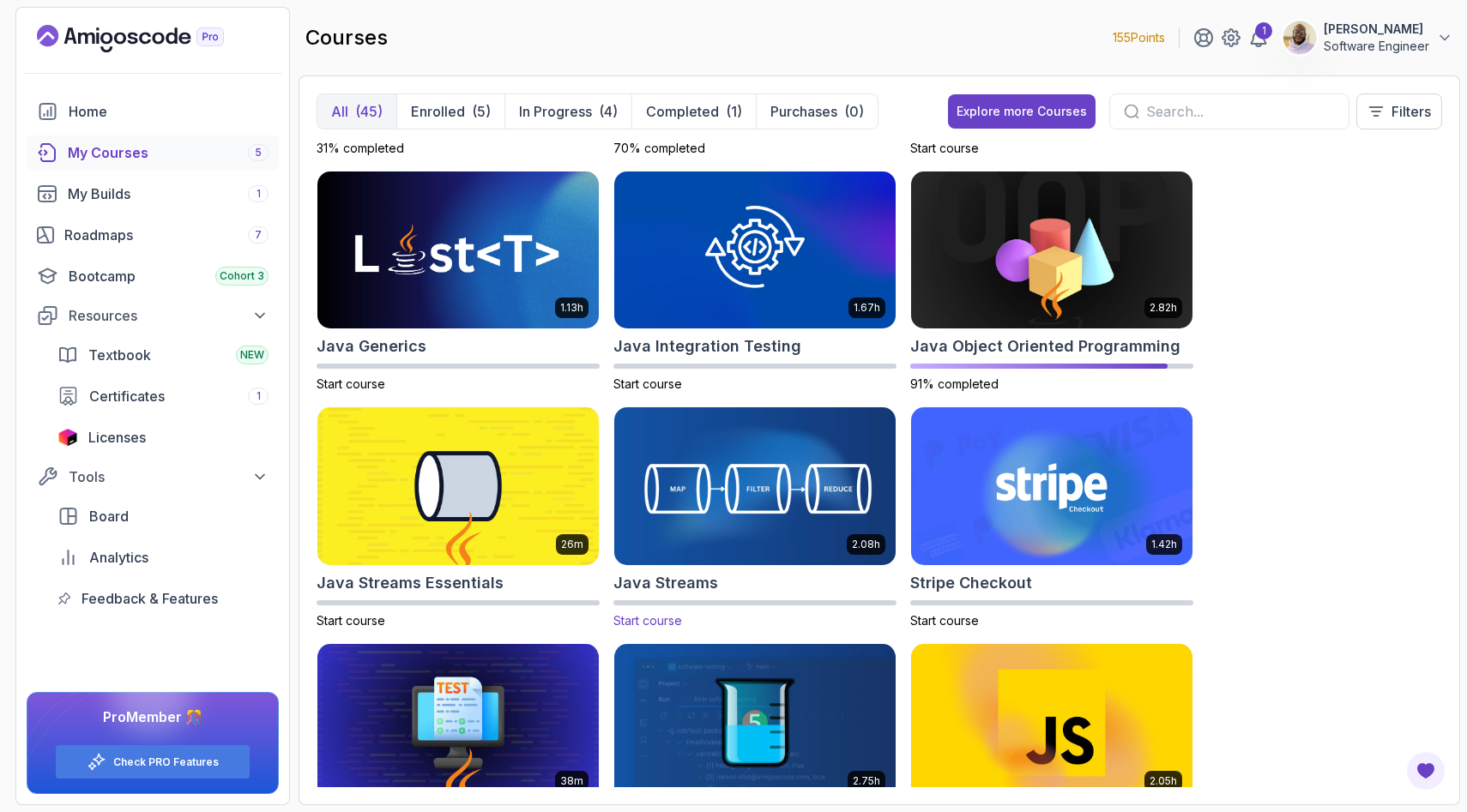
click at [826, 522] on img at bounding box center [755, 487] width 295 height 166
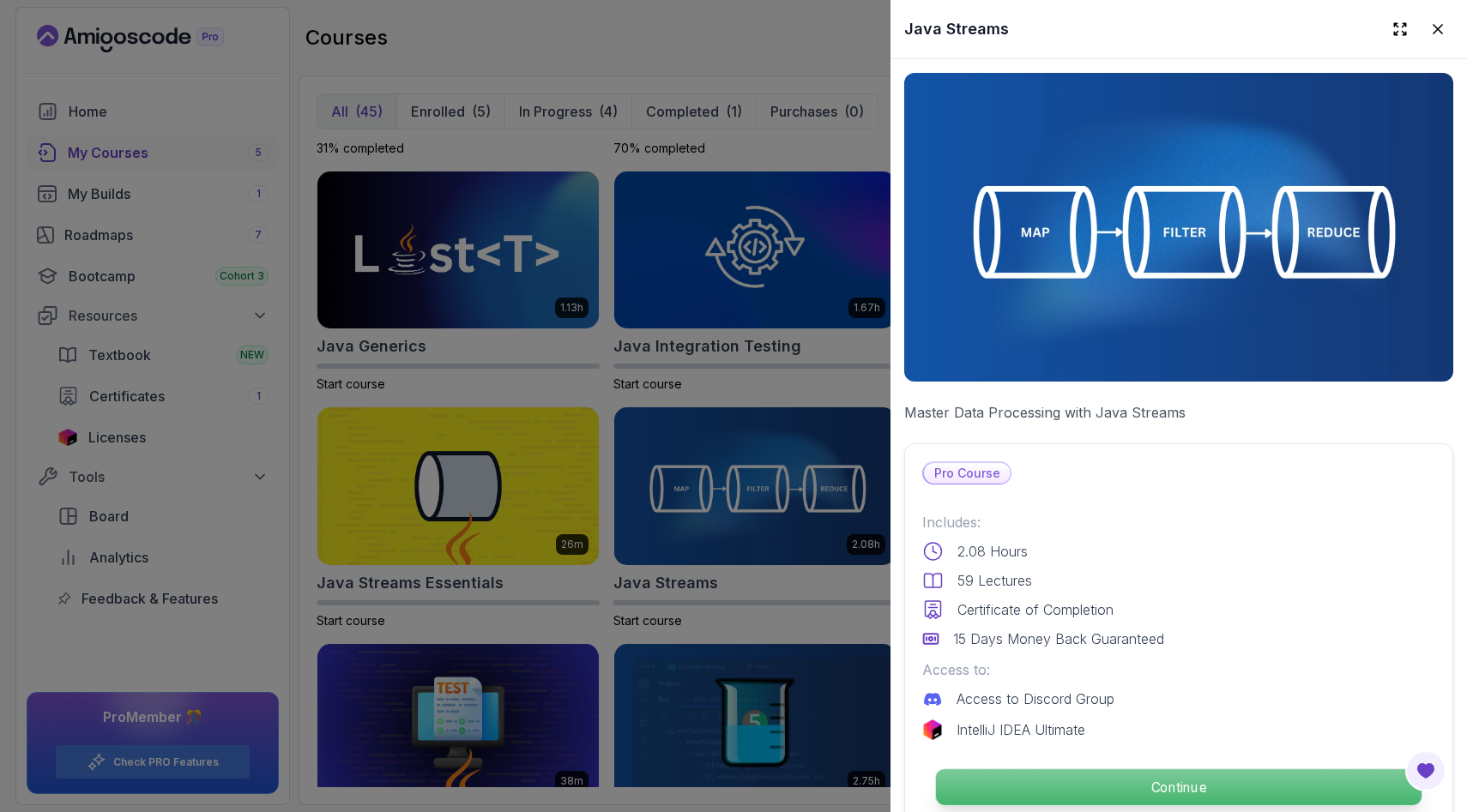
click at [1154, 795] on p "Continue" at bounding box center [1179, 787] width 486 height 36
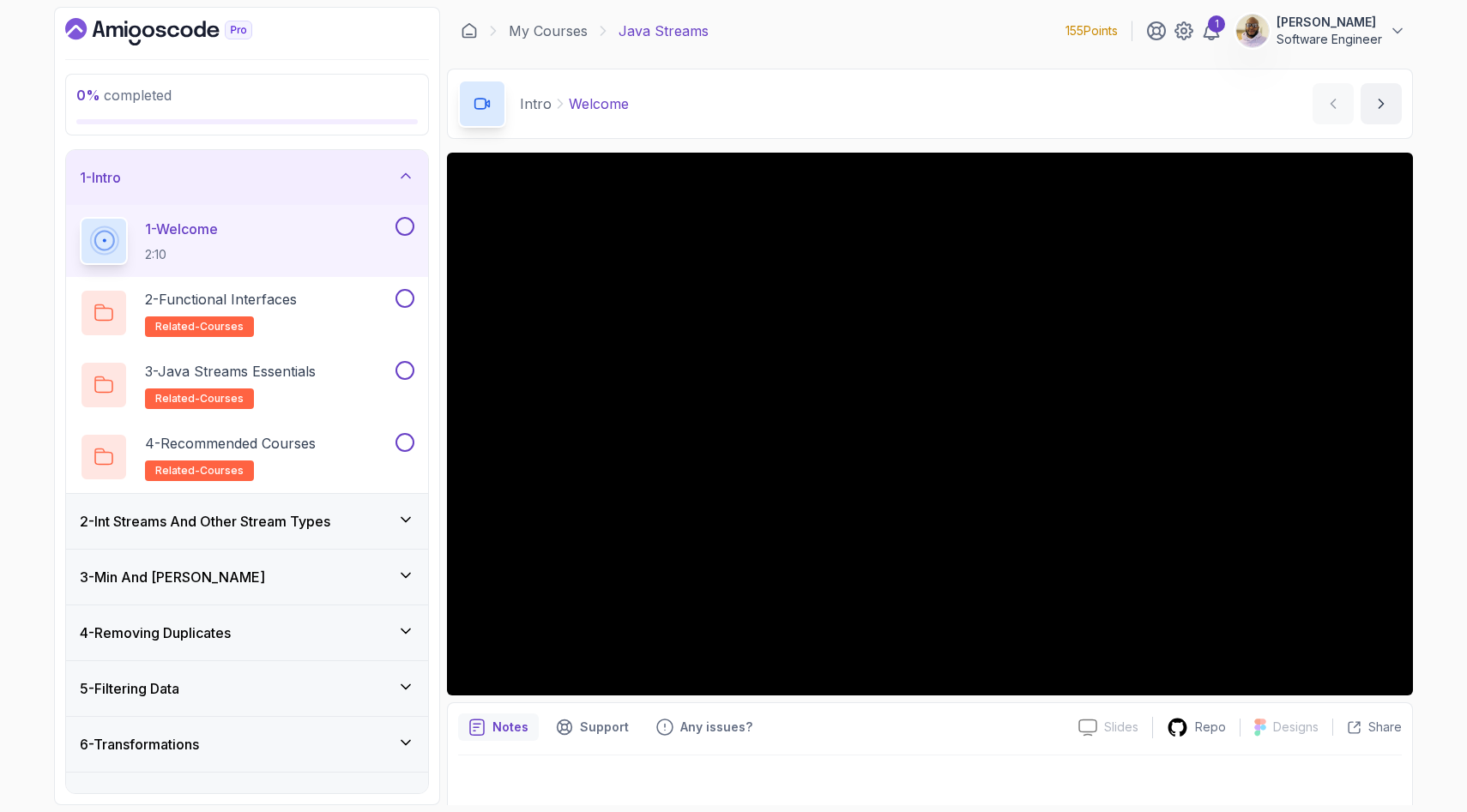
scroll to position [10, 0]
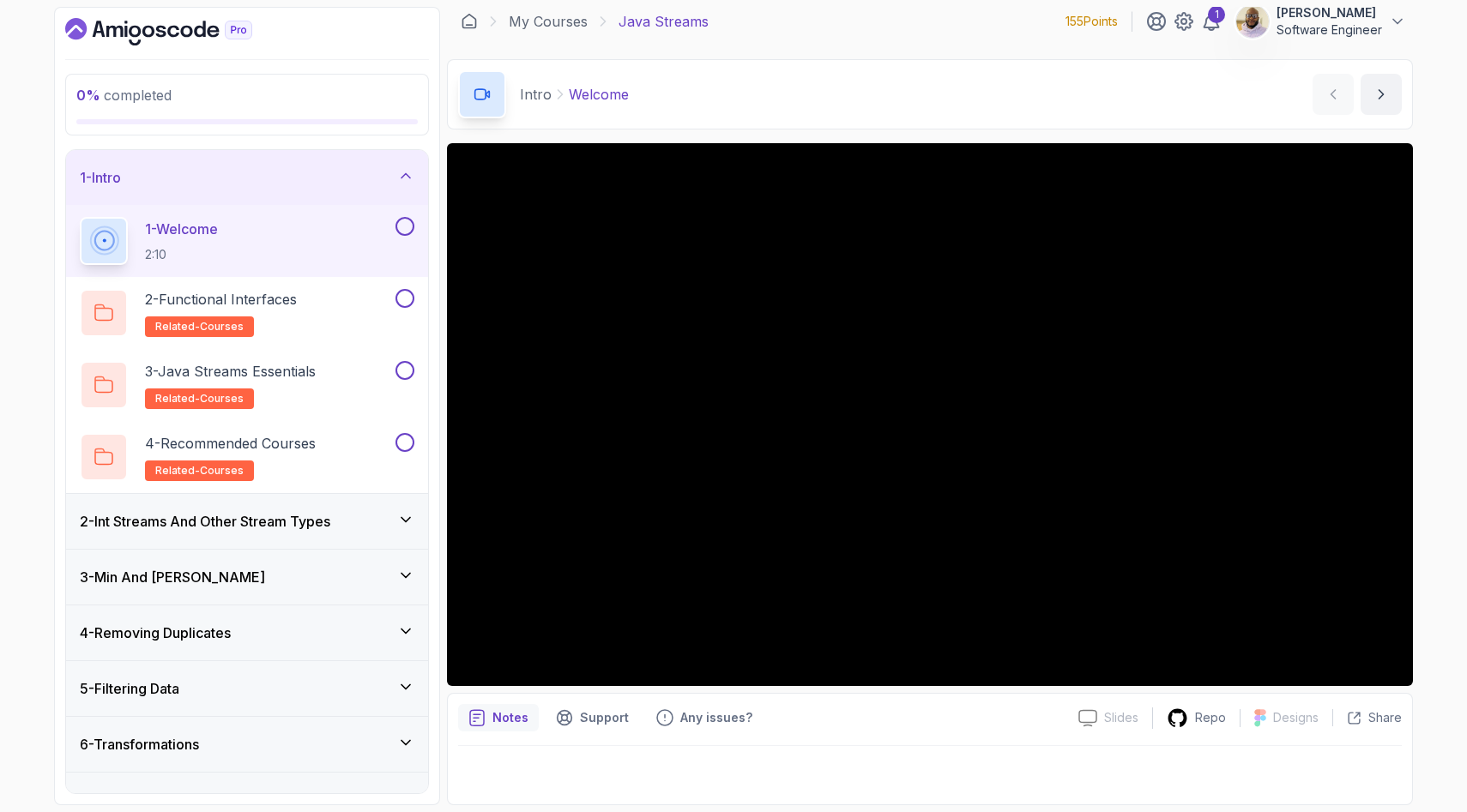
click at [314, 518] on h3 "2 - Int Streams And Other Stream Types" at bounding box center [204, 522] width 250 height 21
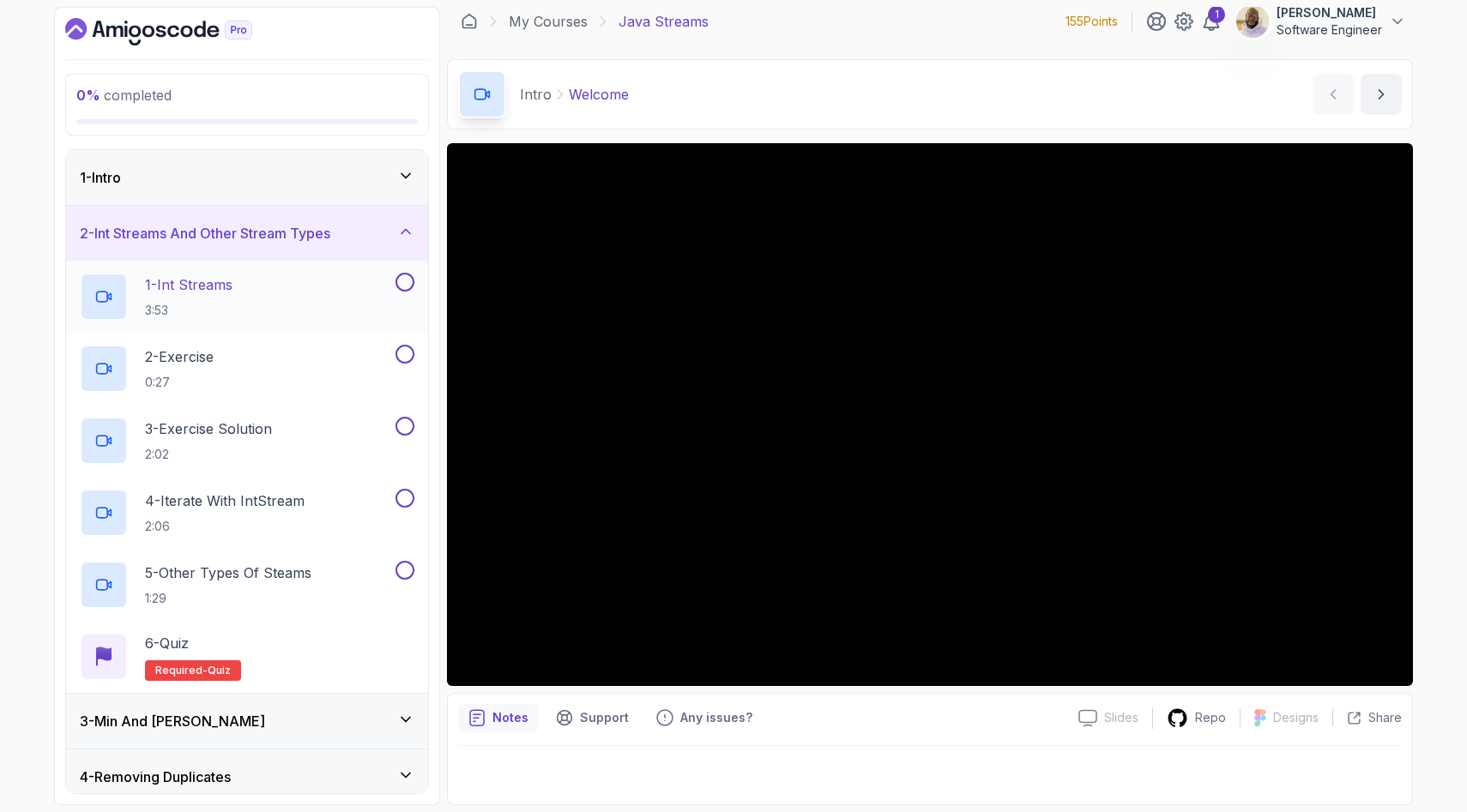
click at [281, 292] on div "1 - Int Streams 3:53" at bounding box center [236, 297] width 312 height 48
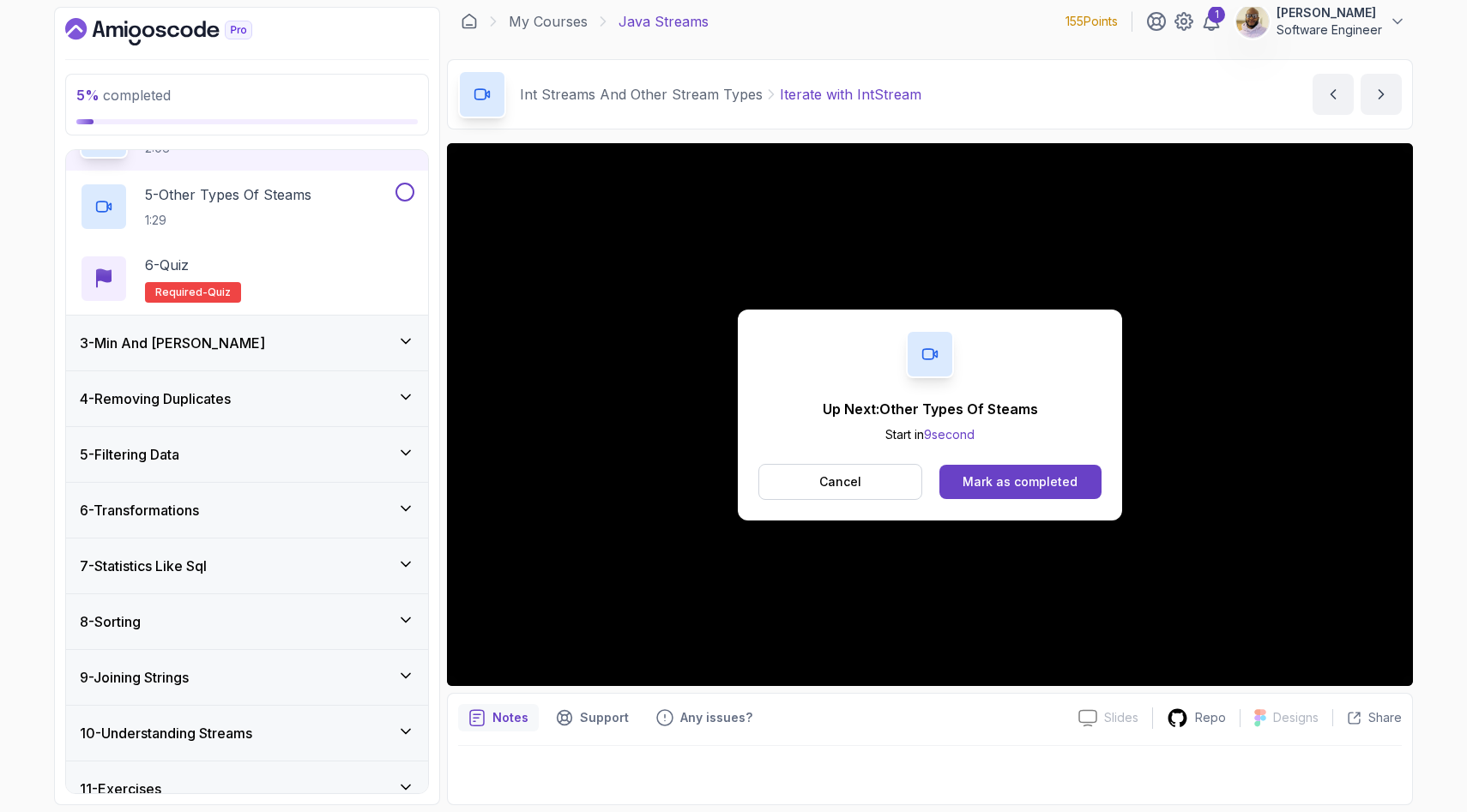
scroll to position [384, 0]
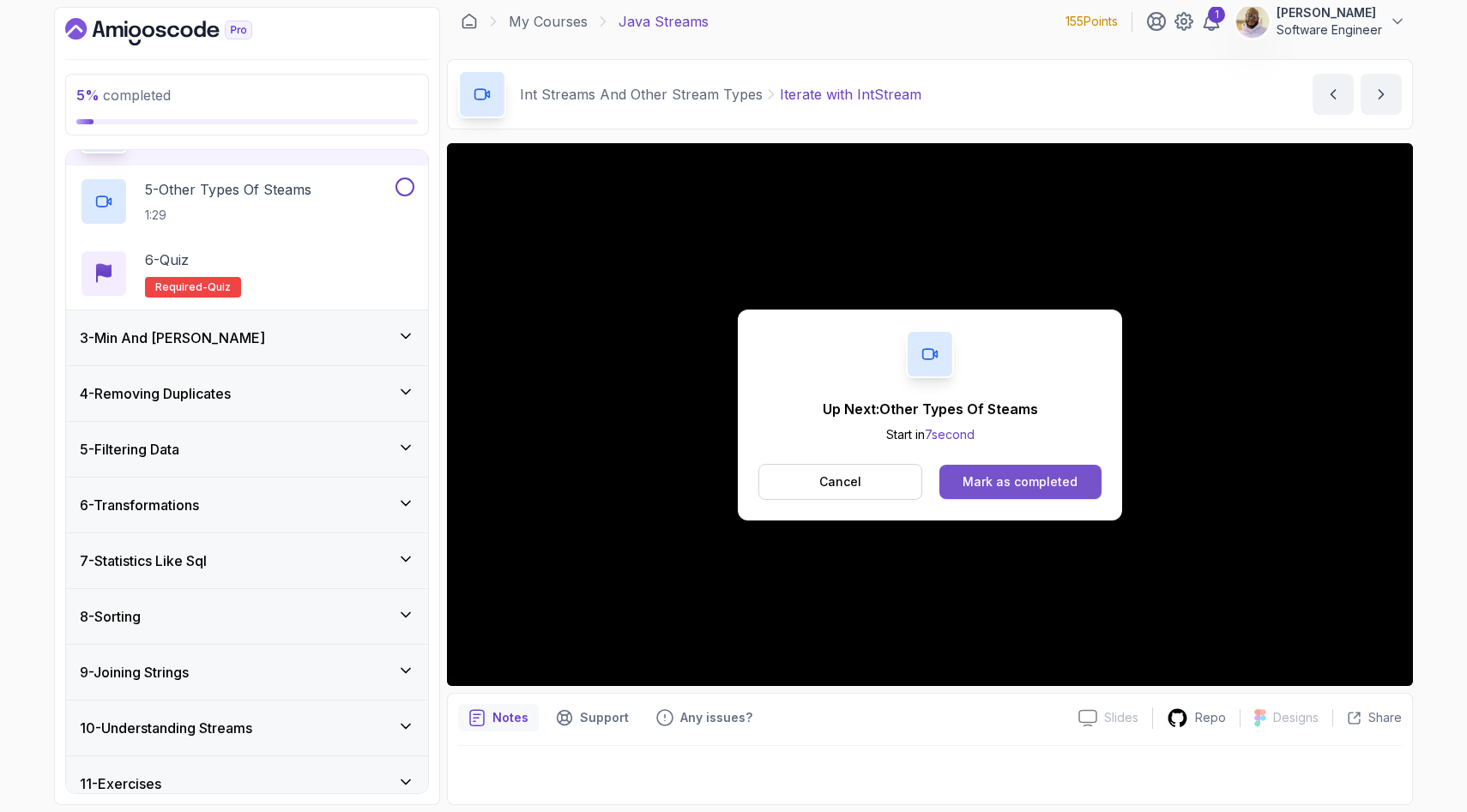
click at [961, 478] on button "Mark as completed" at bounding box center [1021, 481] width 162 height 34
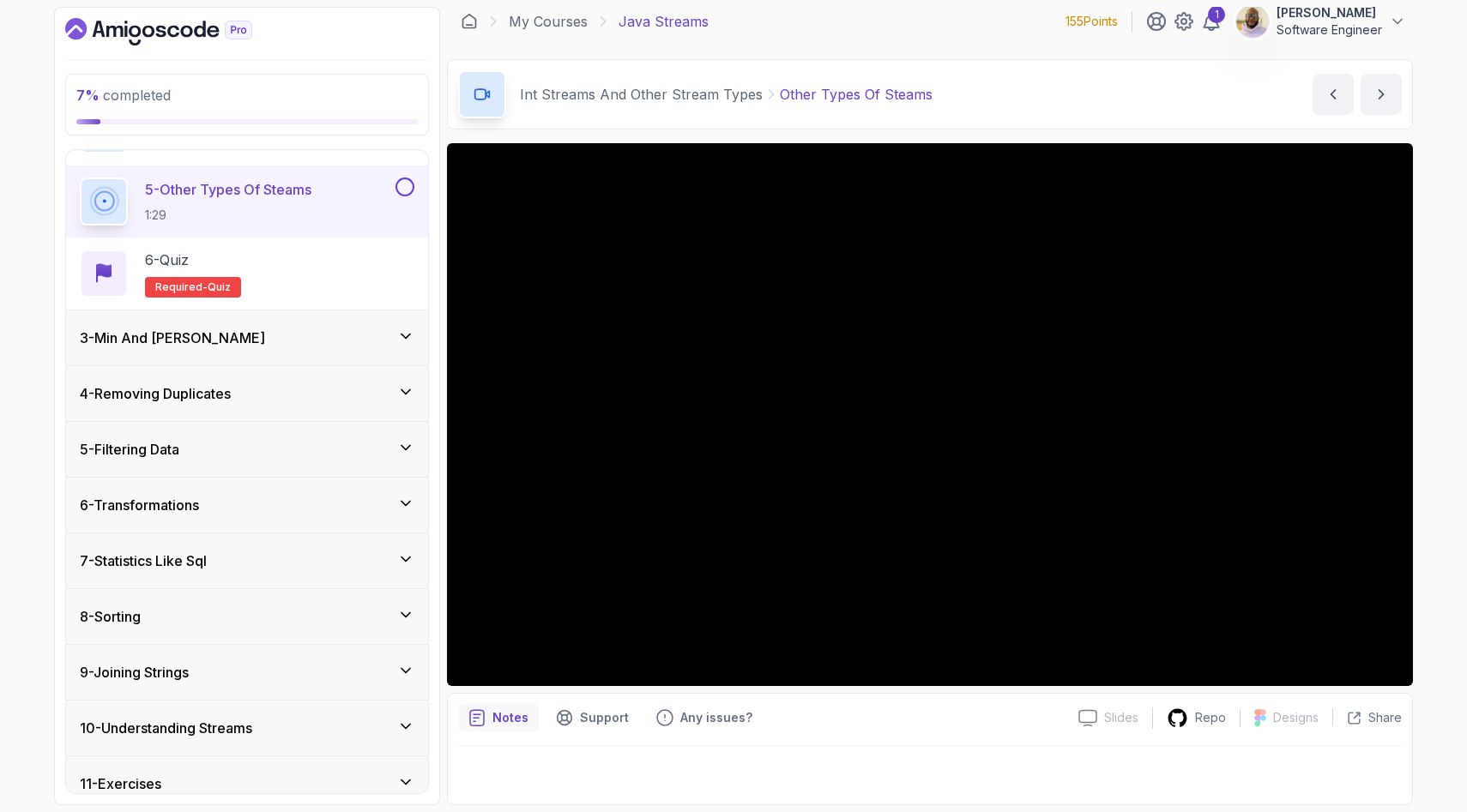
click at [401, 334] on icon at bounding box center [406, 337] width 17 height 17
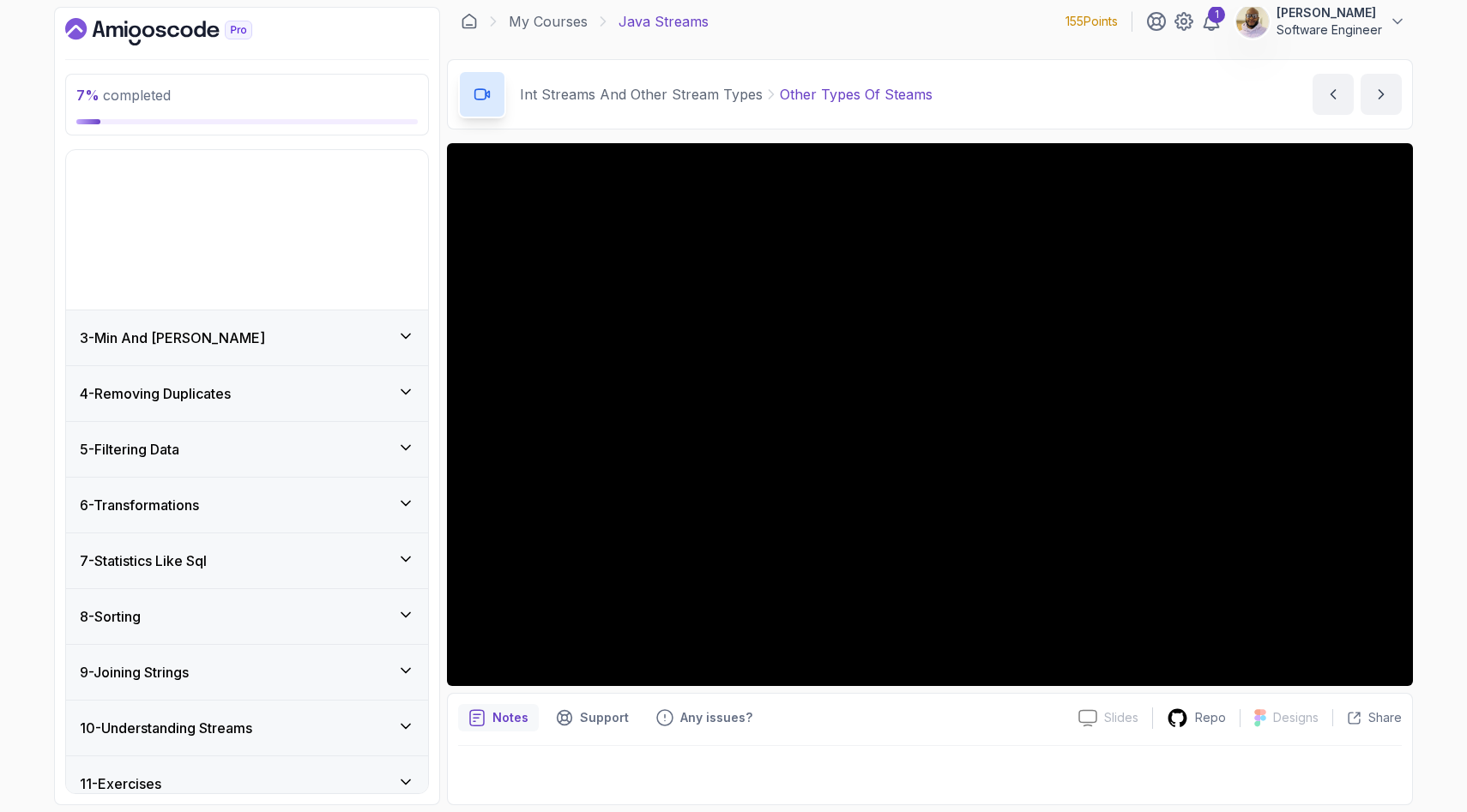
scroll to position [25, 0]
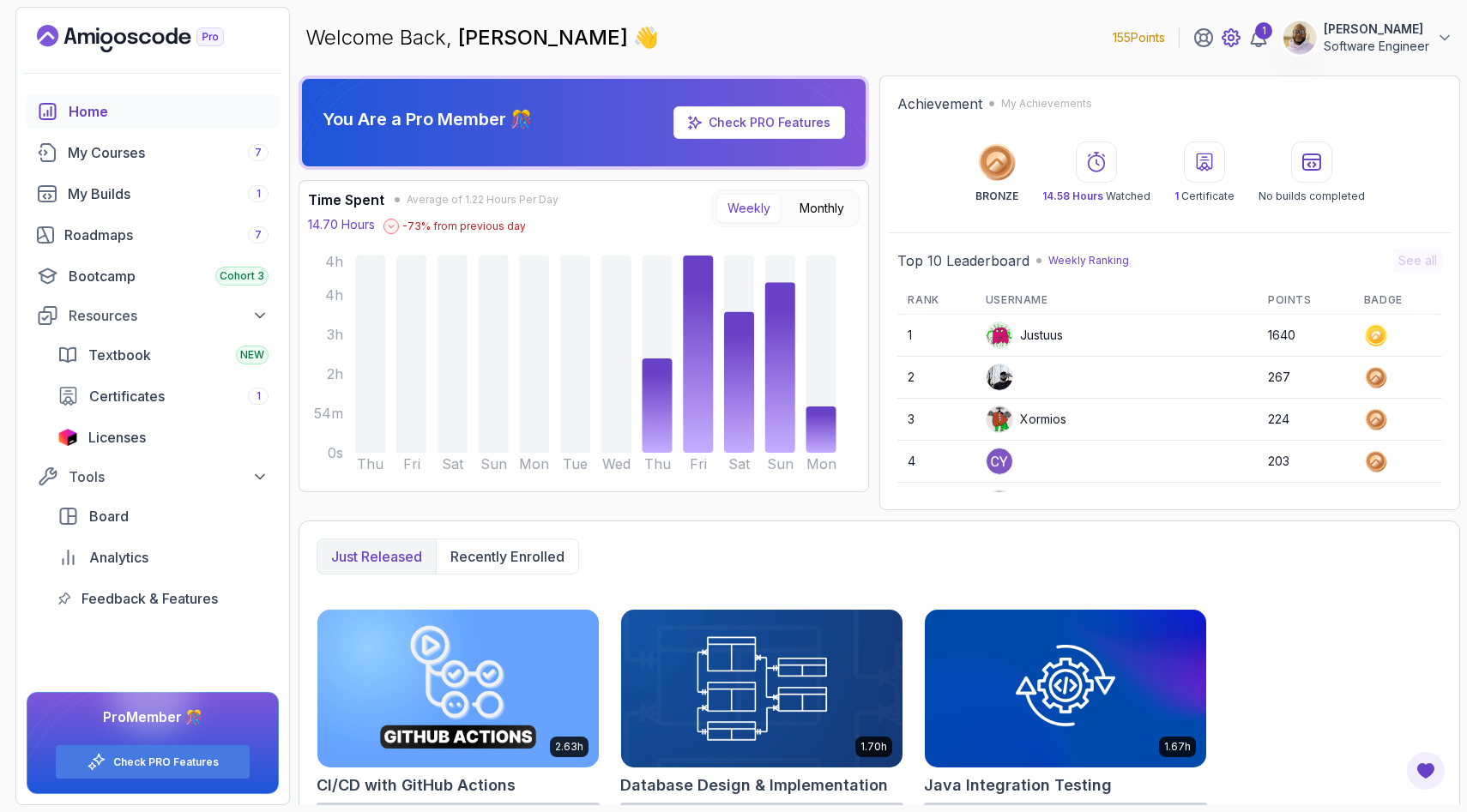
click at [1229, 39] on icon at bounding box center [1231, 38] width 5 height 5
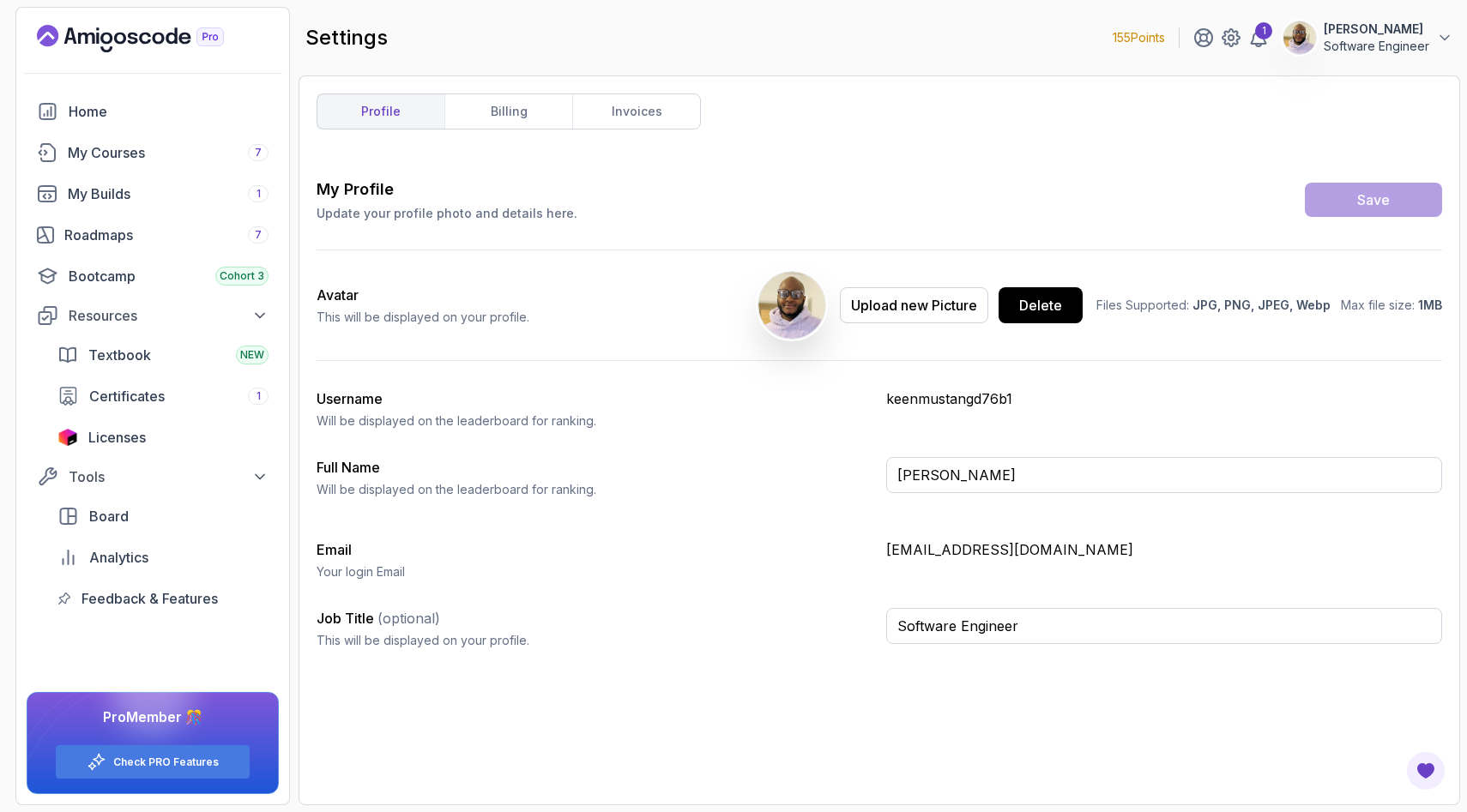
click at [504, 132] on div "profile billing invoices My Profile Update your profile photo and details here.…" at bounding box center [880, 440] width 1126 height 693
click at [503, 119] on link "billing" at bounding box center [508, 111] width 128 height 34
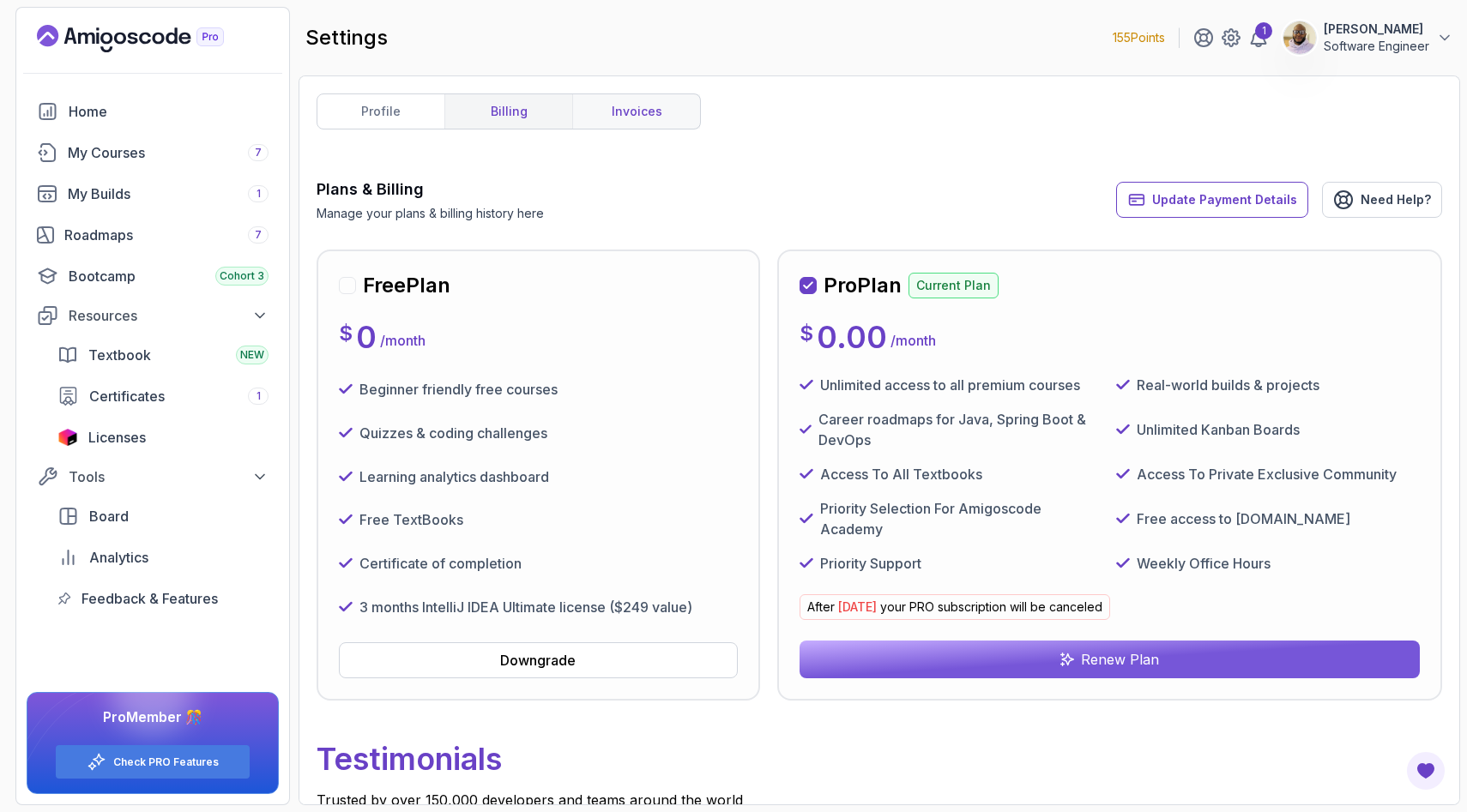
click at [613, 103] on link "invoices" at bounding box center [636, 111] width 128 height 34
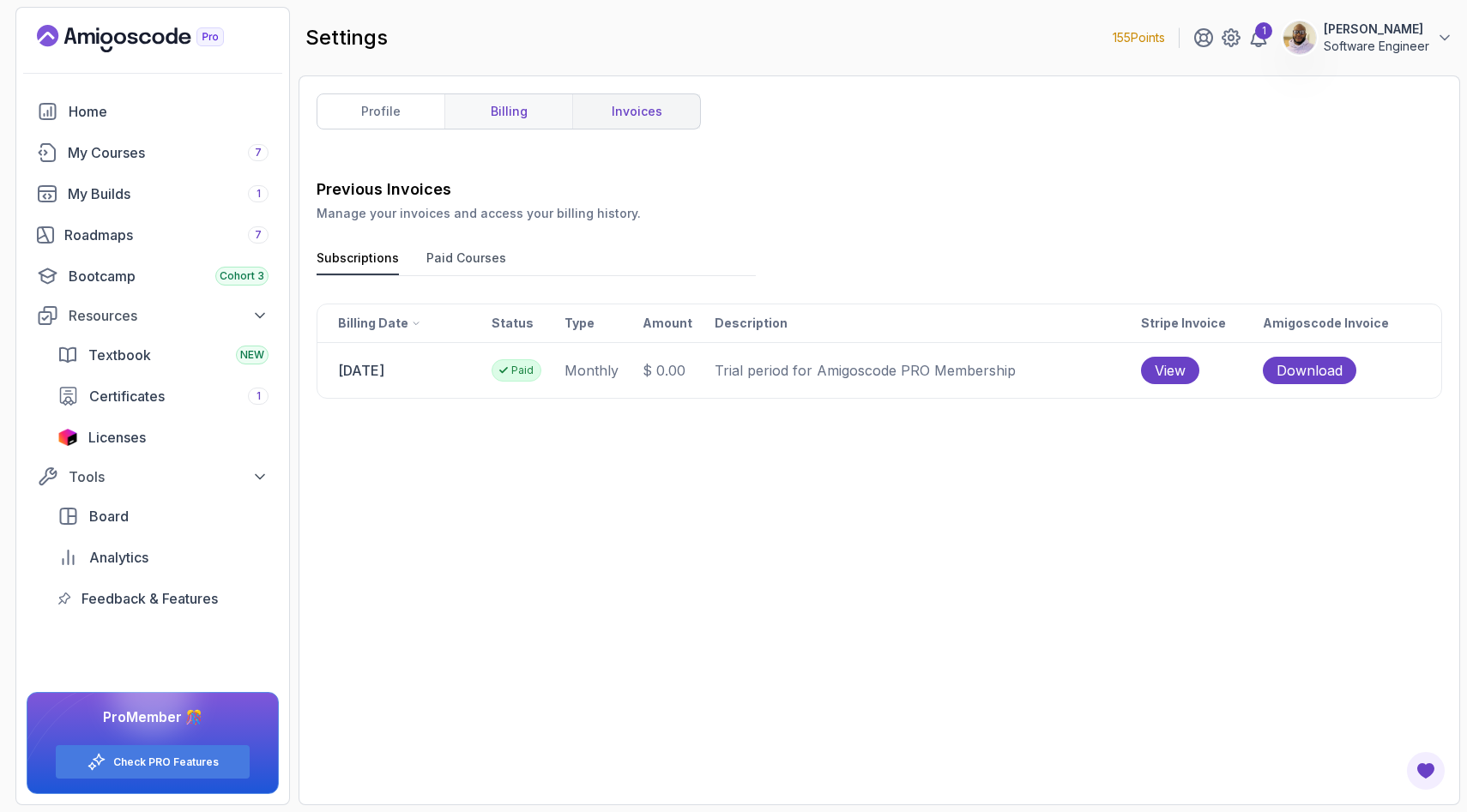
click at [538, 110] on link "billing" at bounding box center [508, 111] width 128 height 34
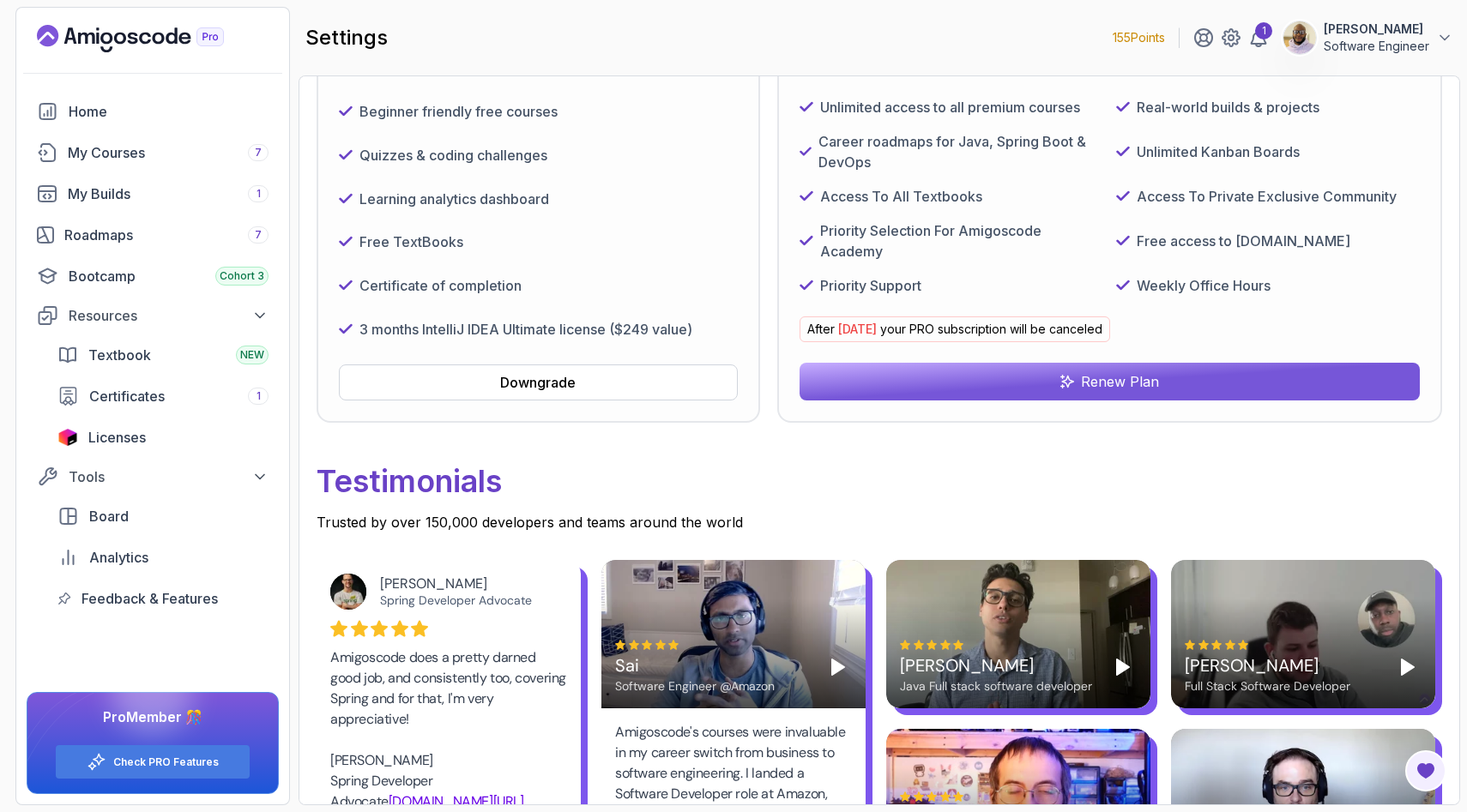
scroll to position [295, 0]
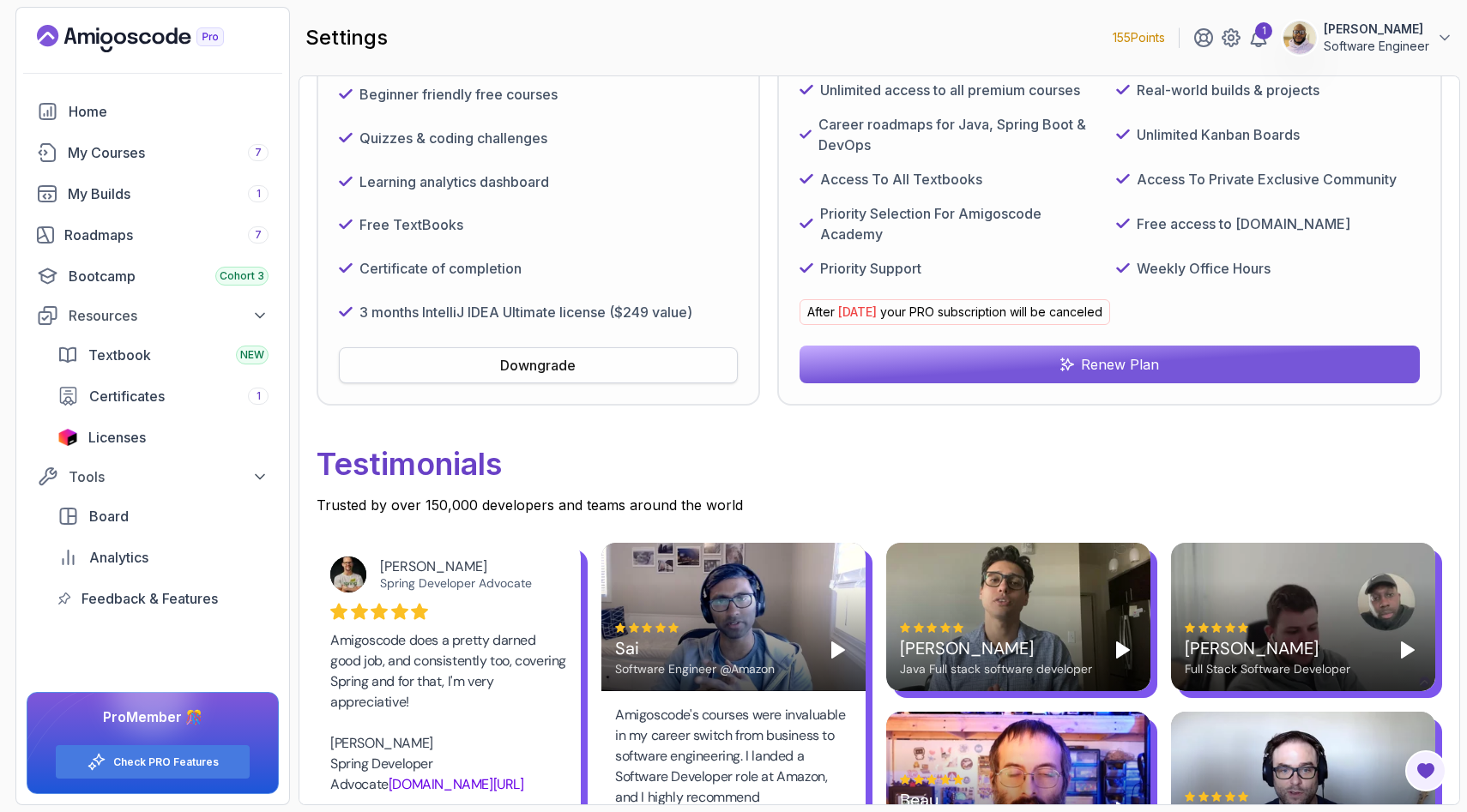
click at [549, 365] on div "Downgrade" at bounding box center [538, 365] width 76 height 21
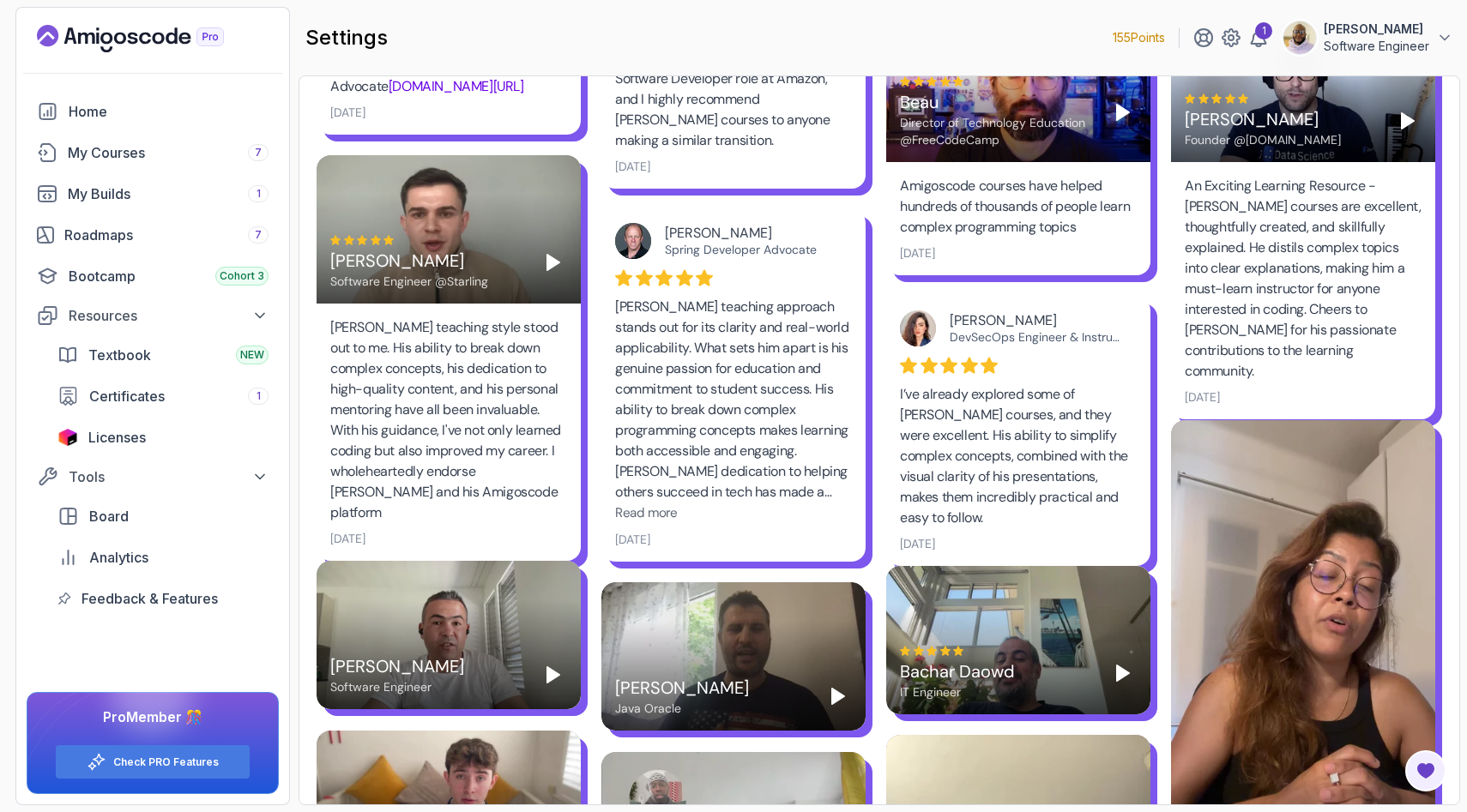
scroll to position [1185, 0]
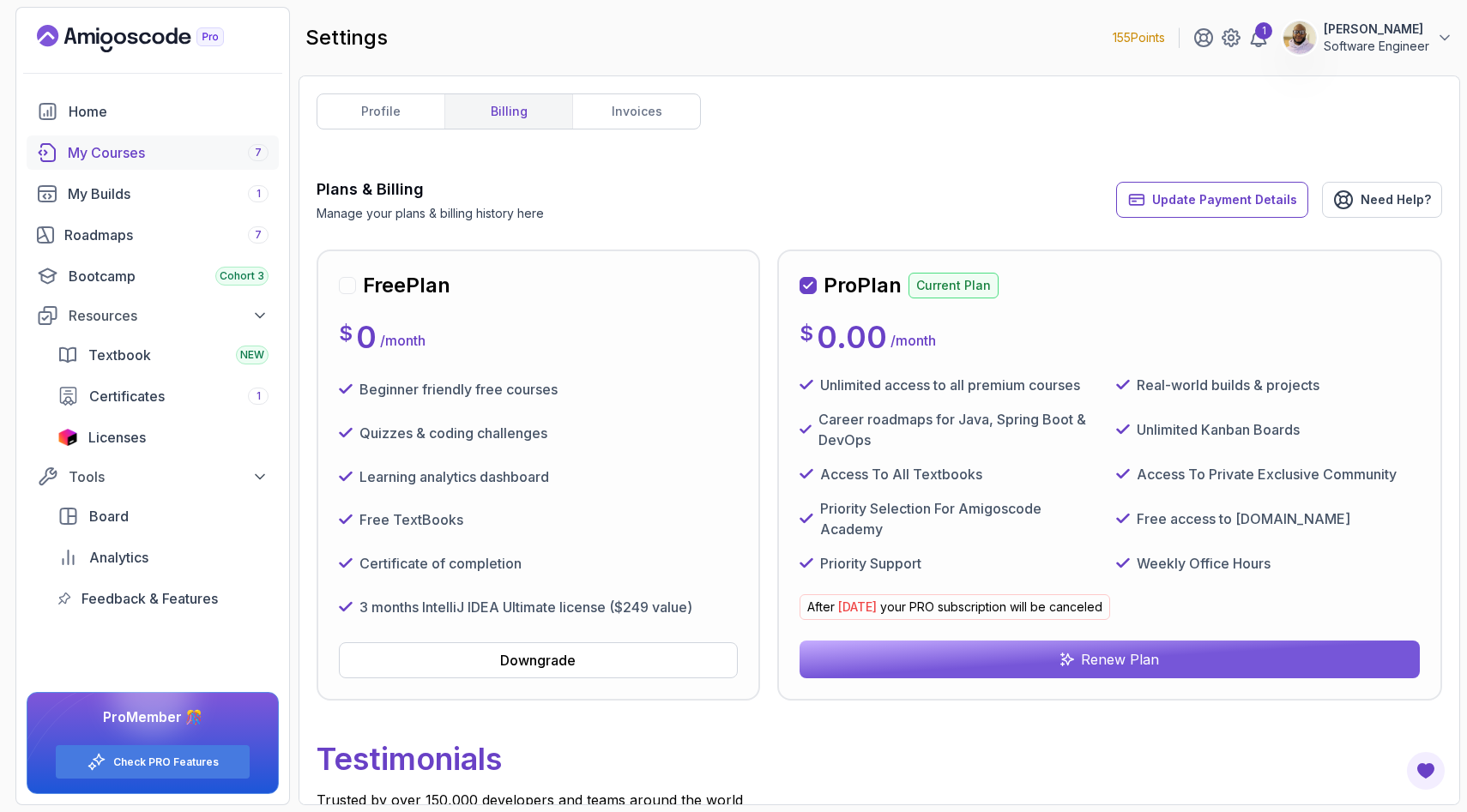
click at [140, 155] on div "My Courses 7" at bounding box center [168, 153] width 201 height 21
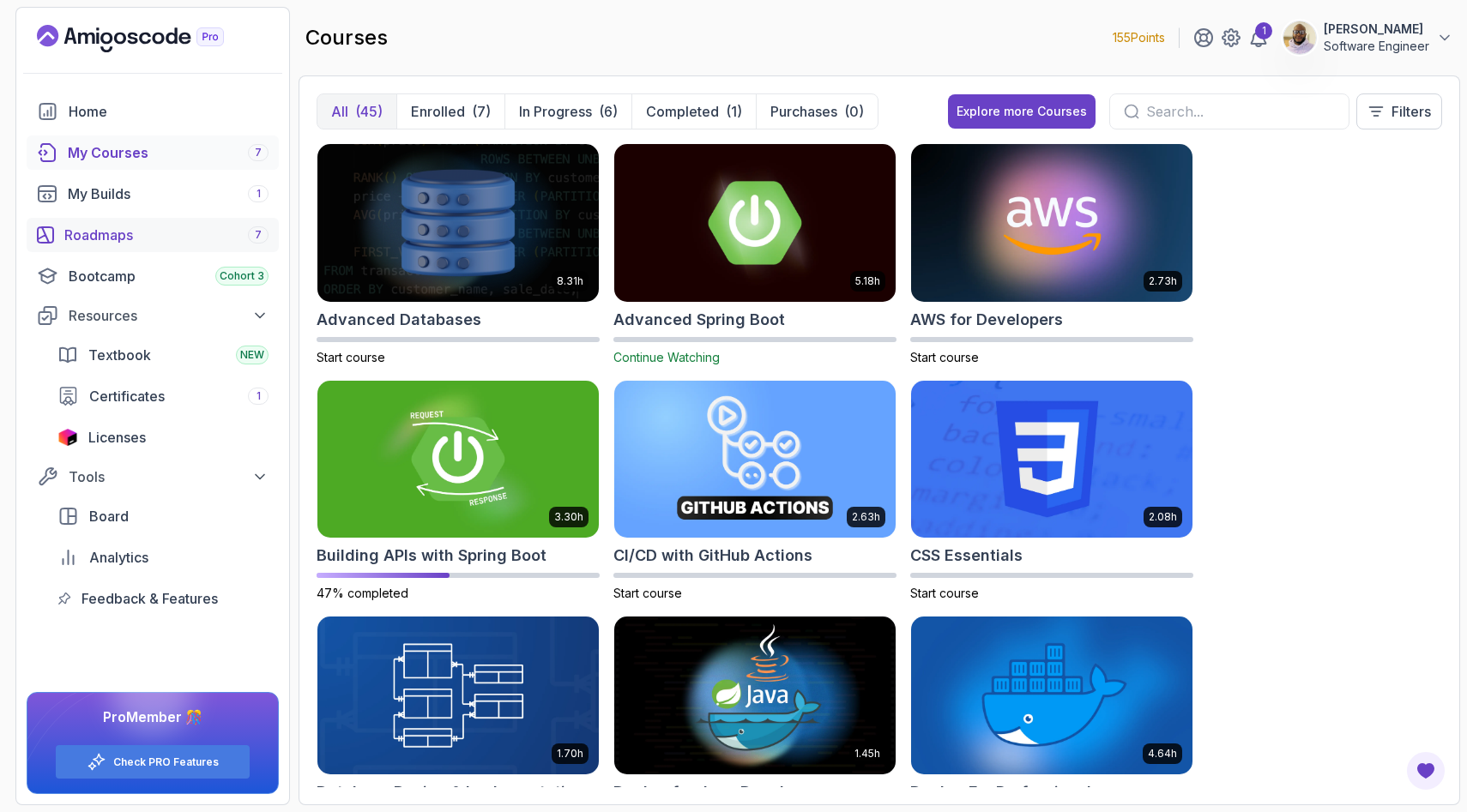
click at [117, 229] on div "Roadmaps 7" at bounding box center [167, 235] width 204 height 21
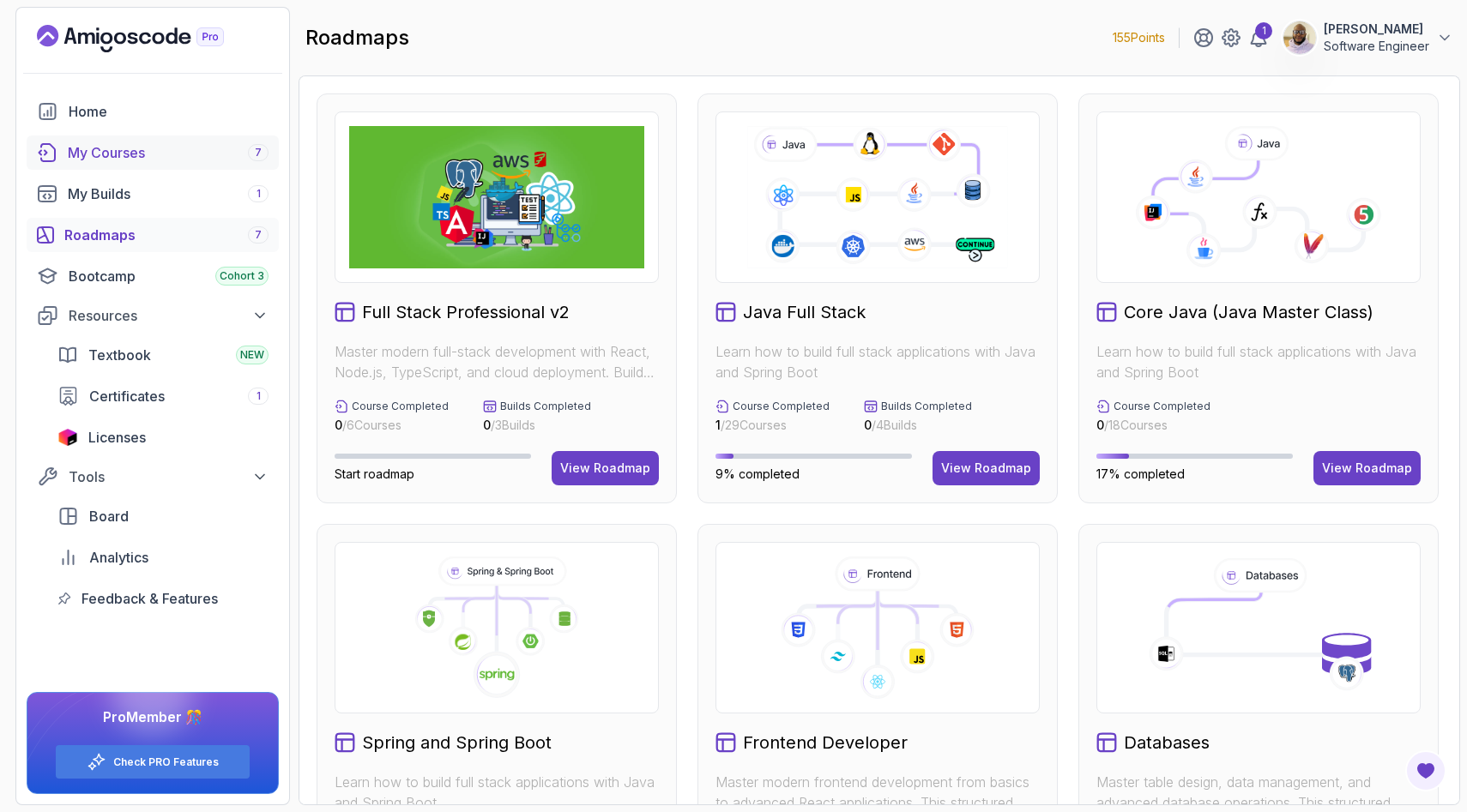
click at [106, 152] on div "My Courses 7" at bounding box center [168, 153] width 201 height 21
